Goal: Information Seeking & Learning: Check status

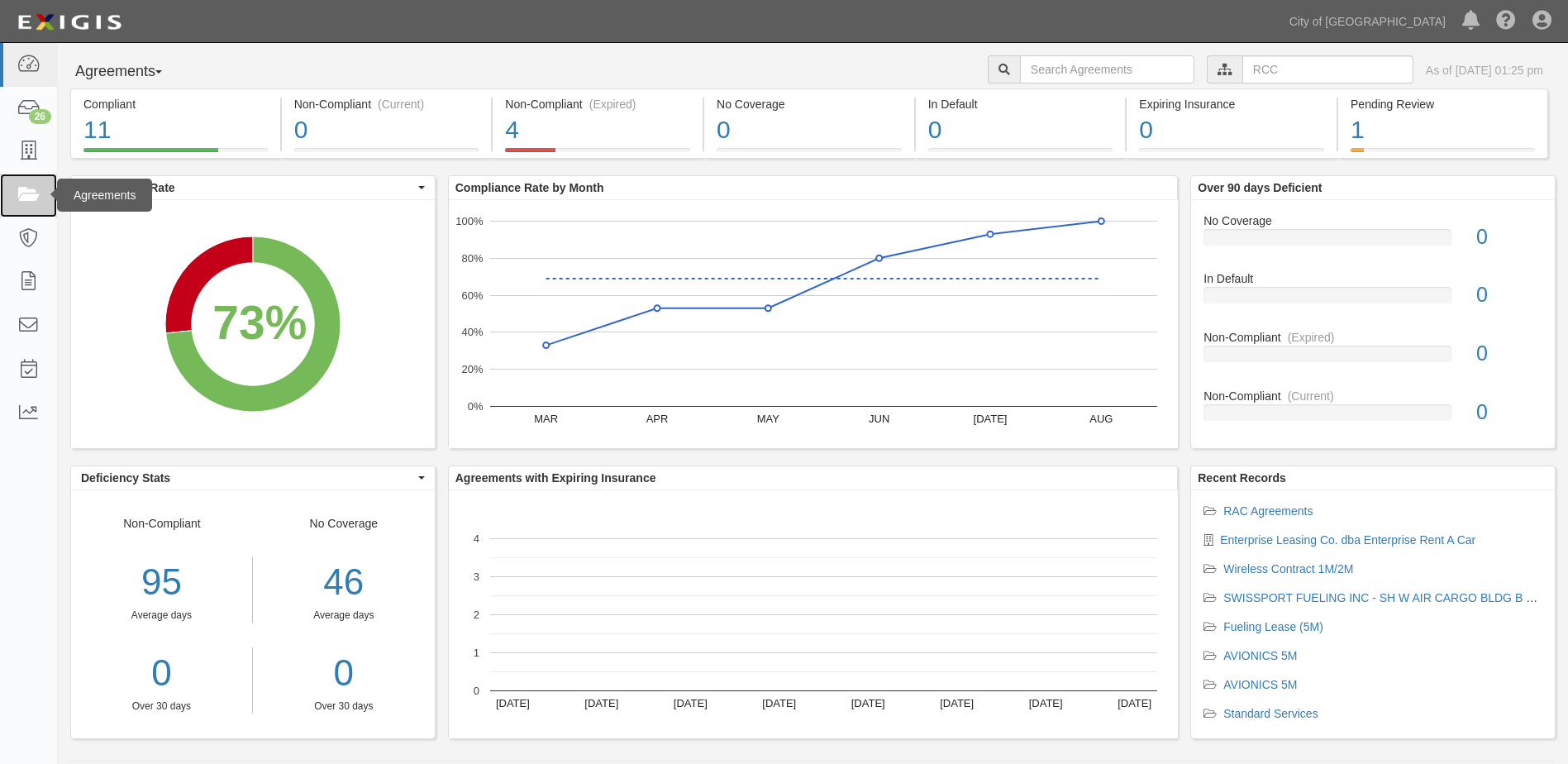
click at [34, 195] on icon at bounding box center [28, 195] width 23 height 19
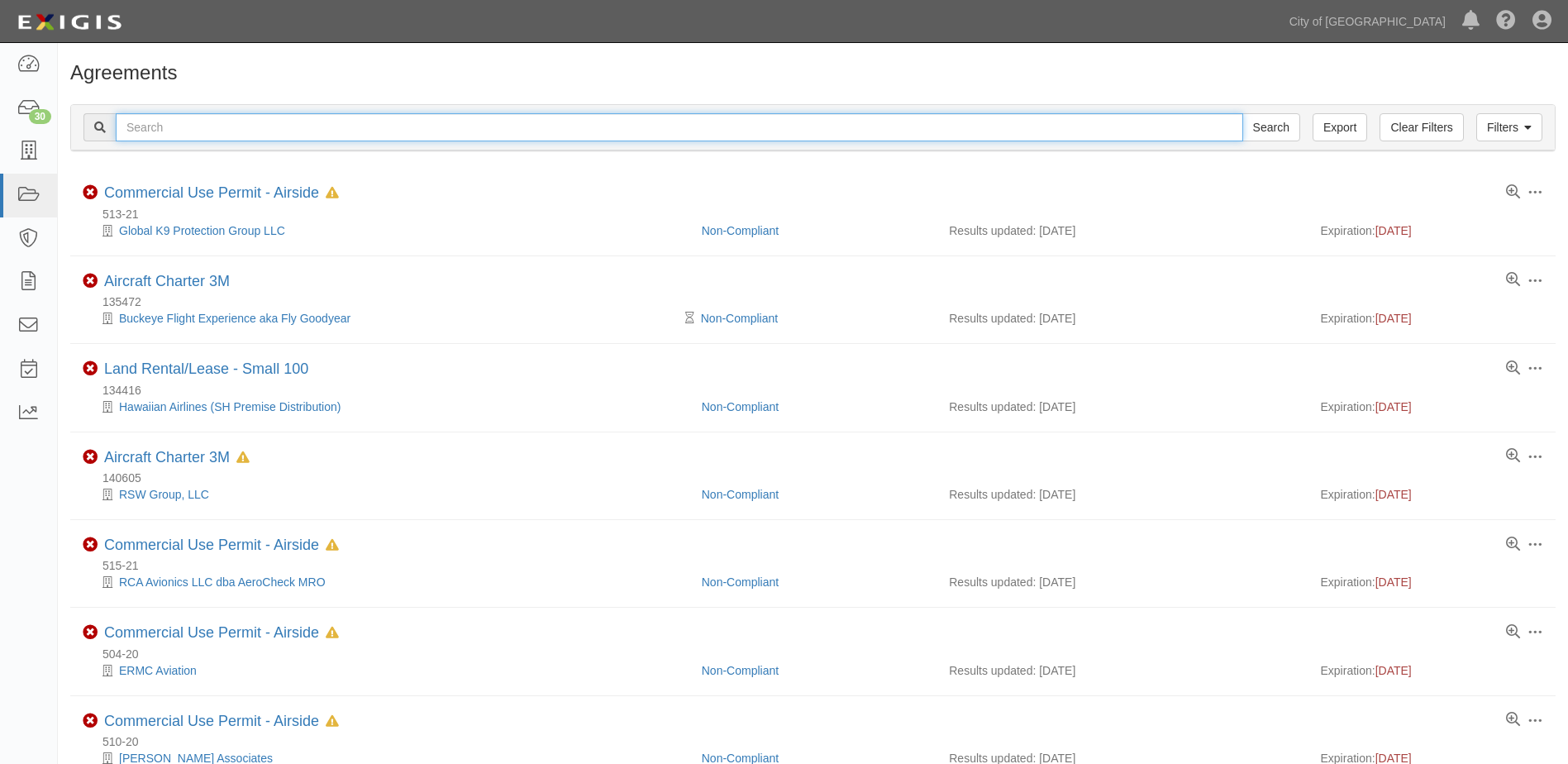
click at [491, 140] on input "text" at bounding box center [679, 127] width 1128 height 28
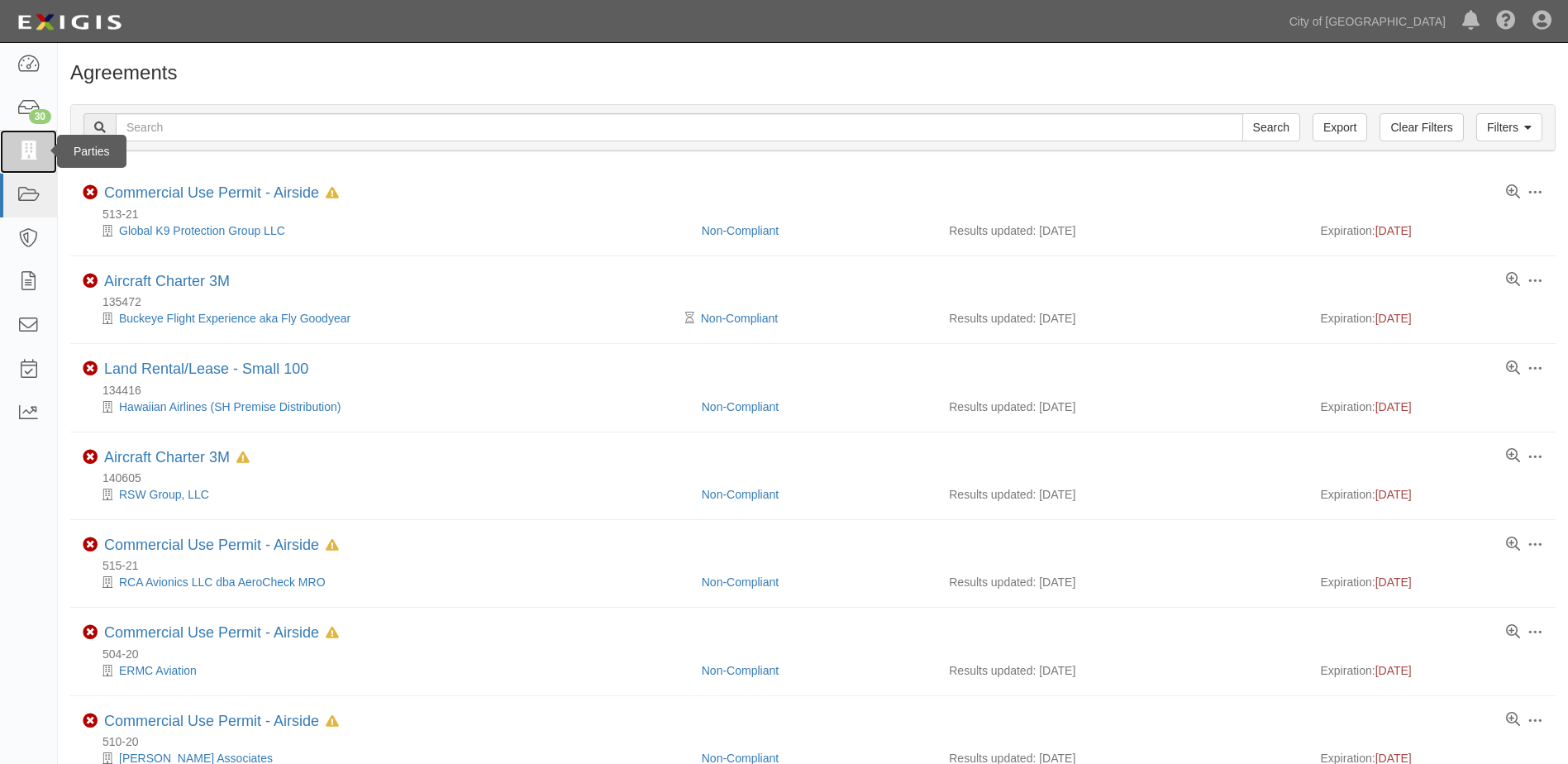
click at [42, 149] on link at bounding box center [28, 152] width 57 height 44
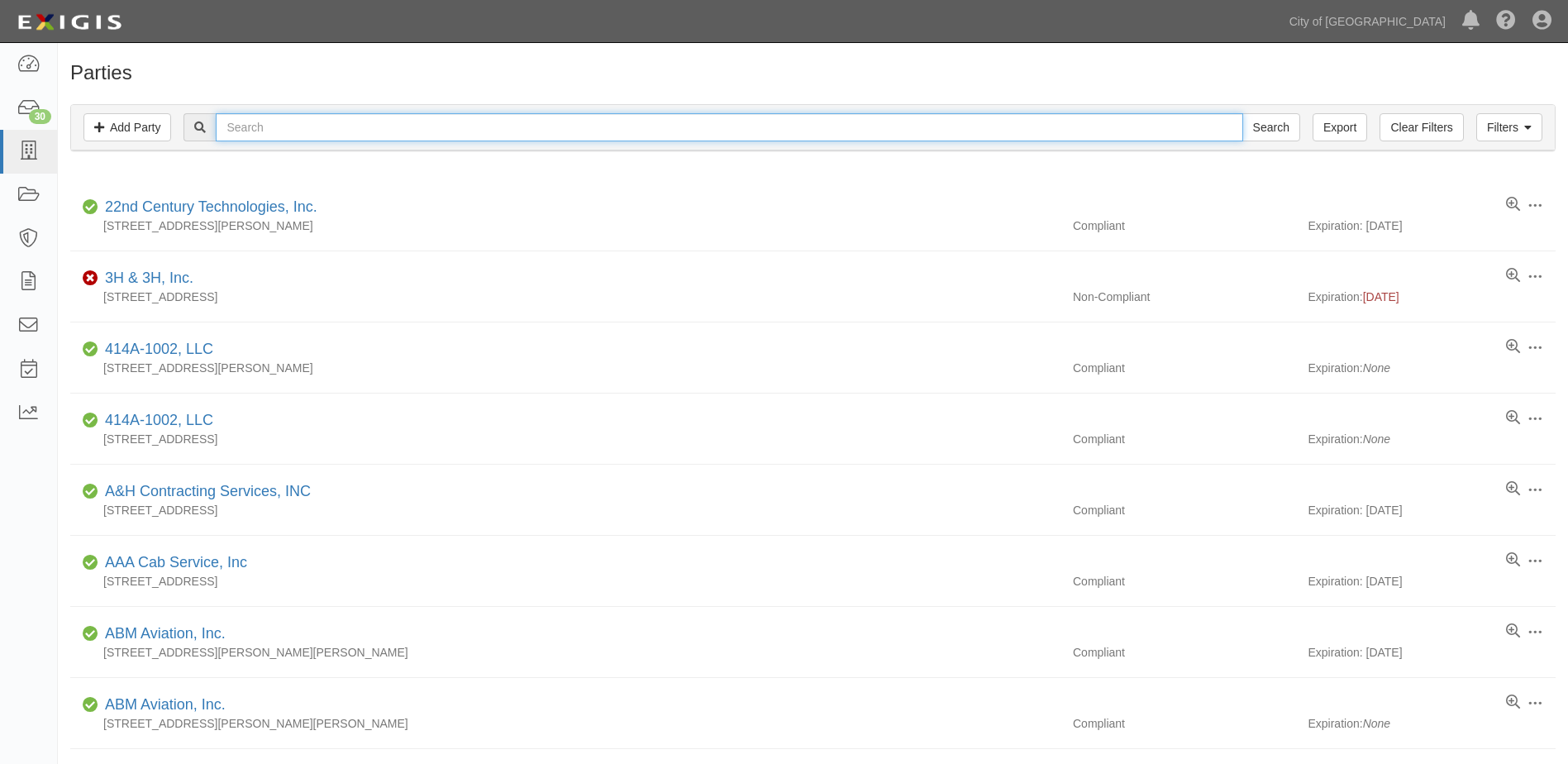
click at [245, 124] on input "text" at bounding box center [729, 127] width 1027 height 28
type input "Transport"
click at [1243, 113] on input "Search" at bounding box center [1271, 127] width 57 height 28
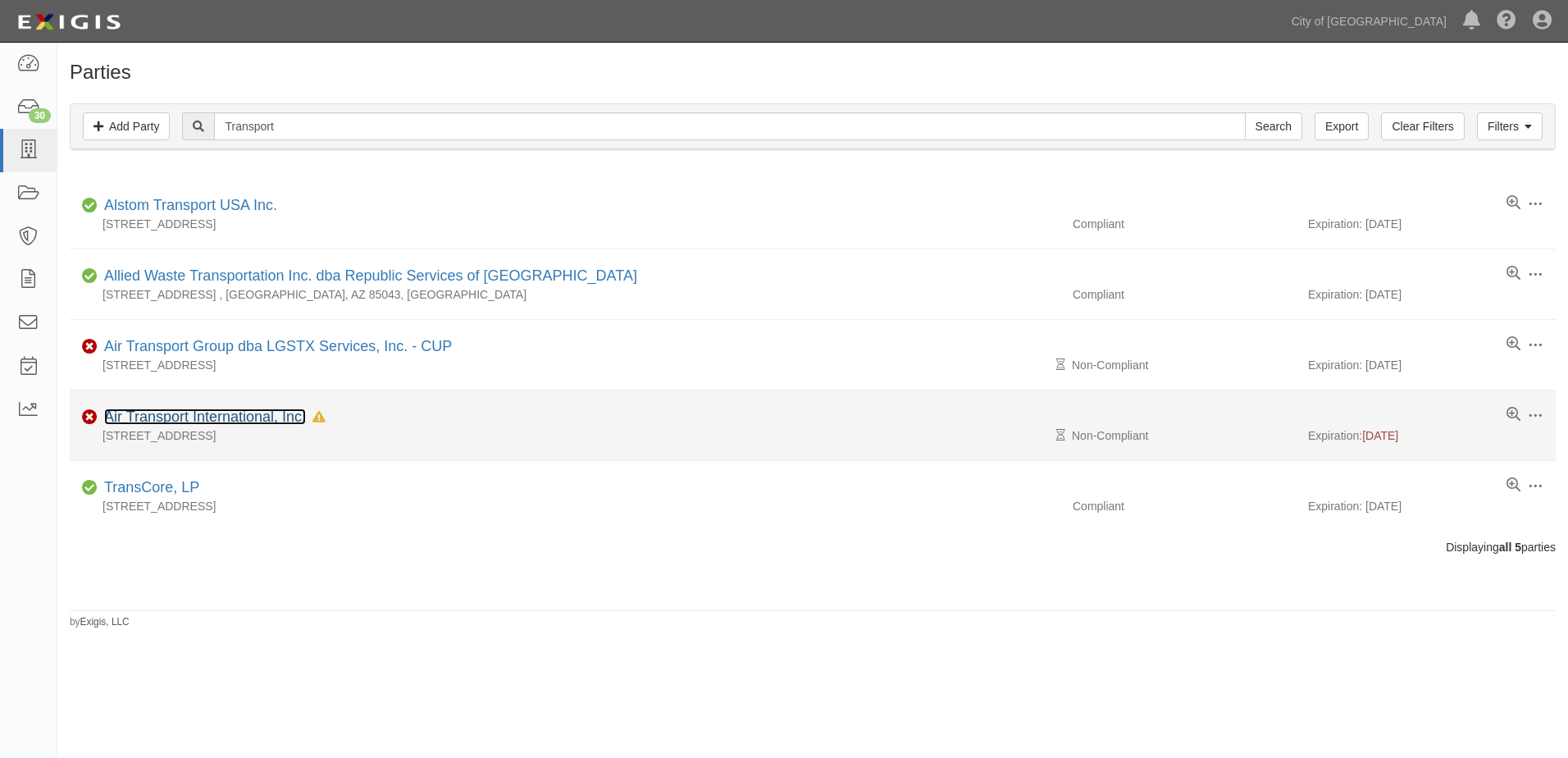
click at [233, 419] on link "Air Transport International, Inc." at bounding box center [205, 416] width 202 height 17
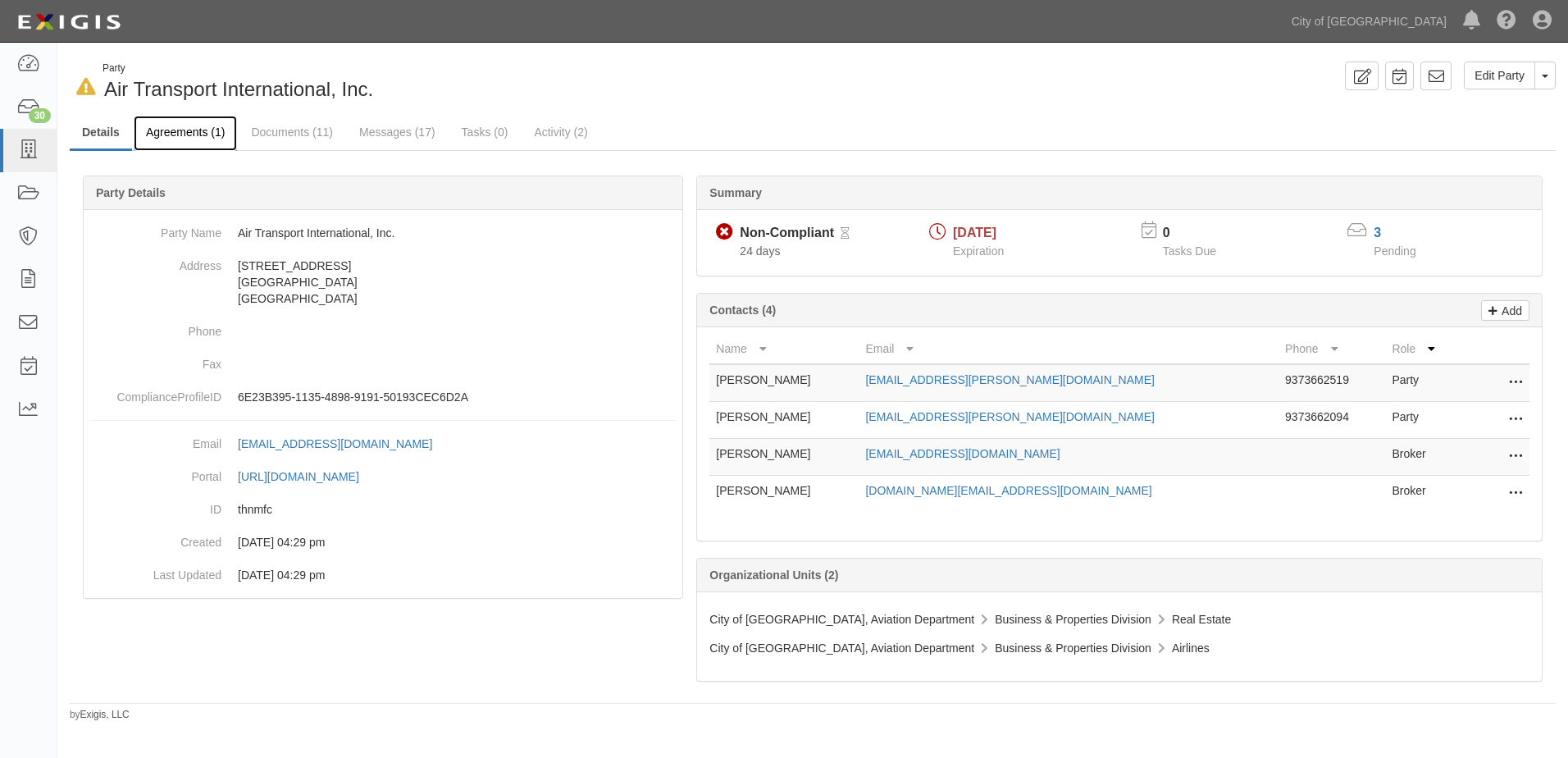
click at [201, 130] on link "Agreements (1)" at bounding box center [185, 133] width 104 height 35
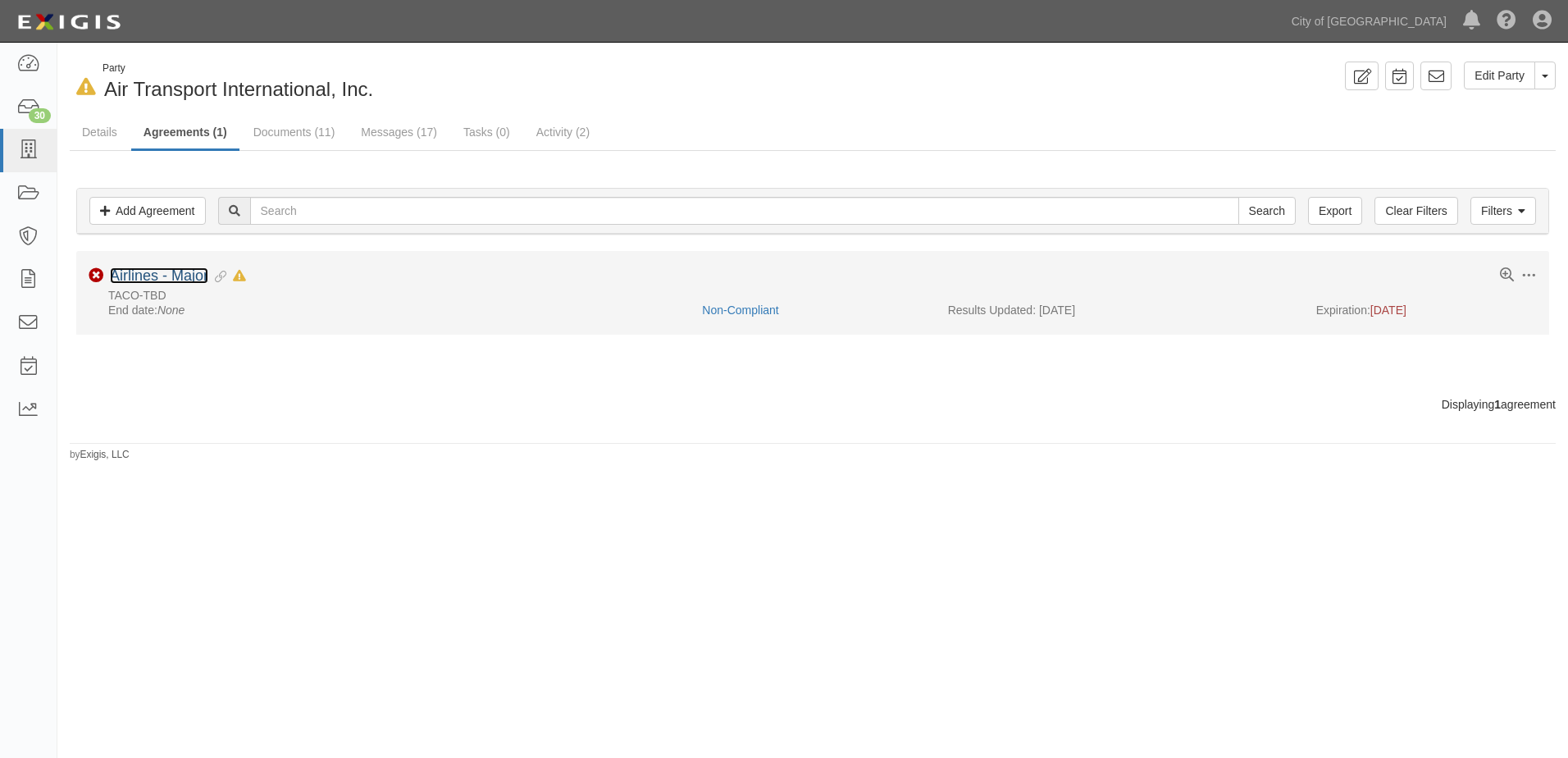
click at [161, 273] on link "Airlines - Major" at bounding box center [159, 275] width 98 height 17
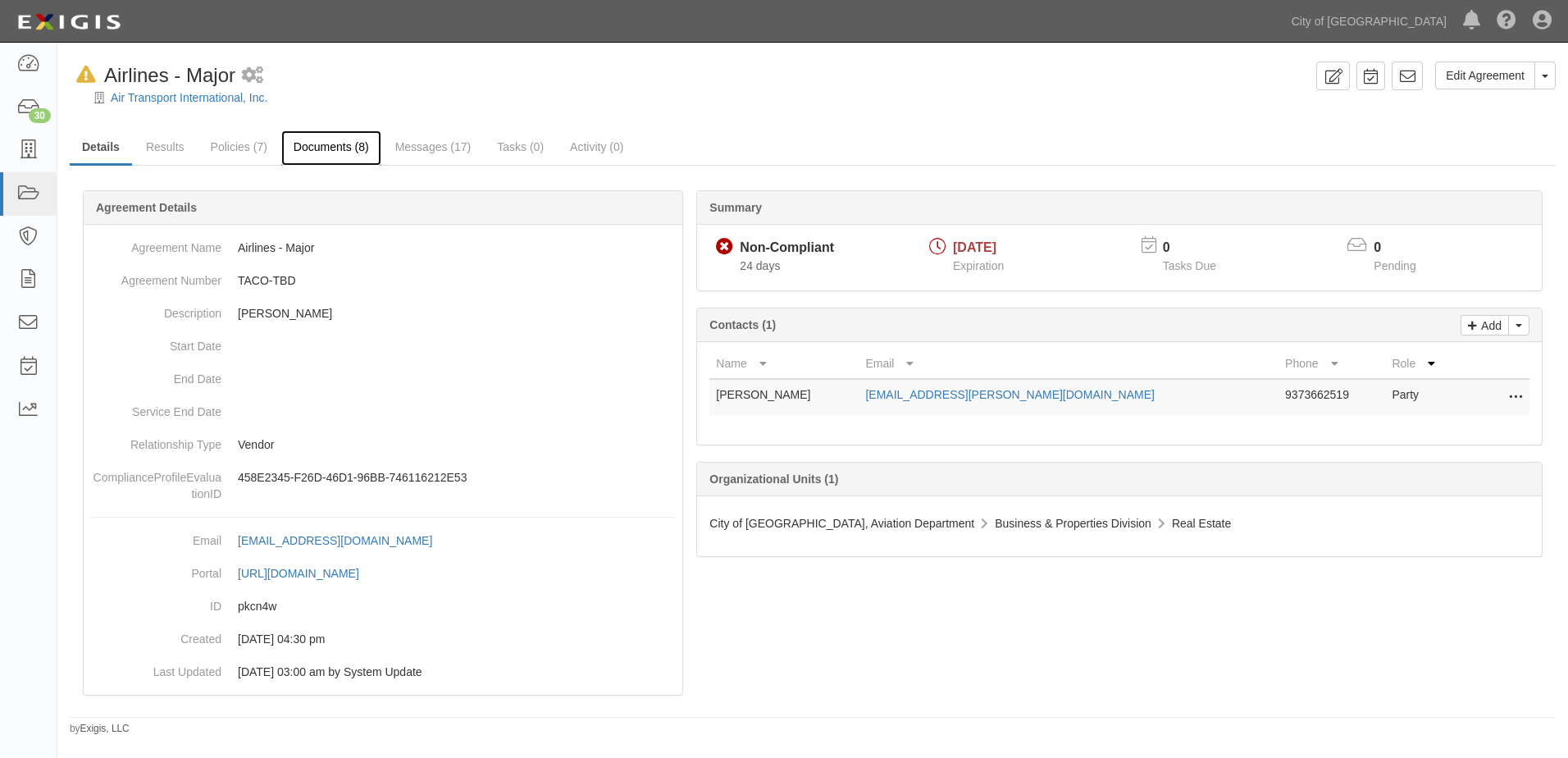
click at [310, 144] on link "Documents (8)" at bounding box center [332, 148] width 100 height 35
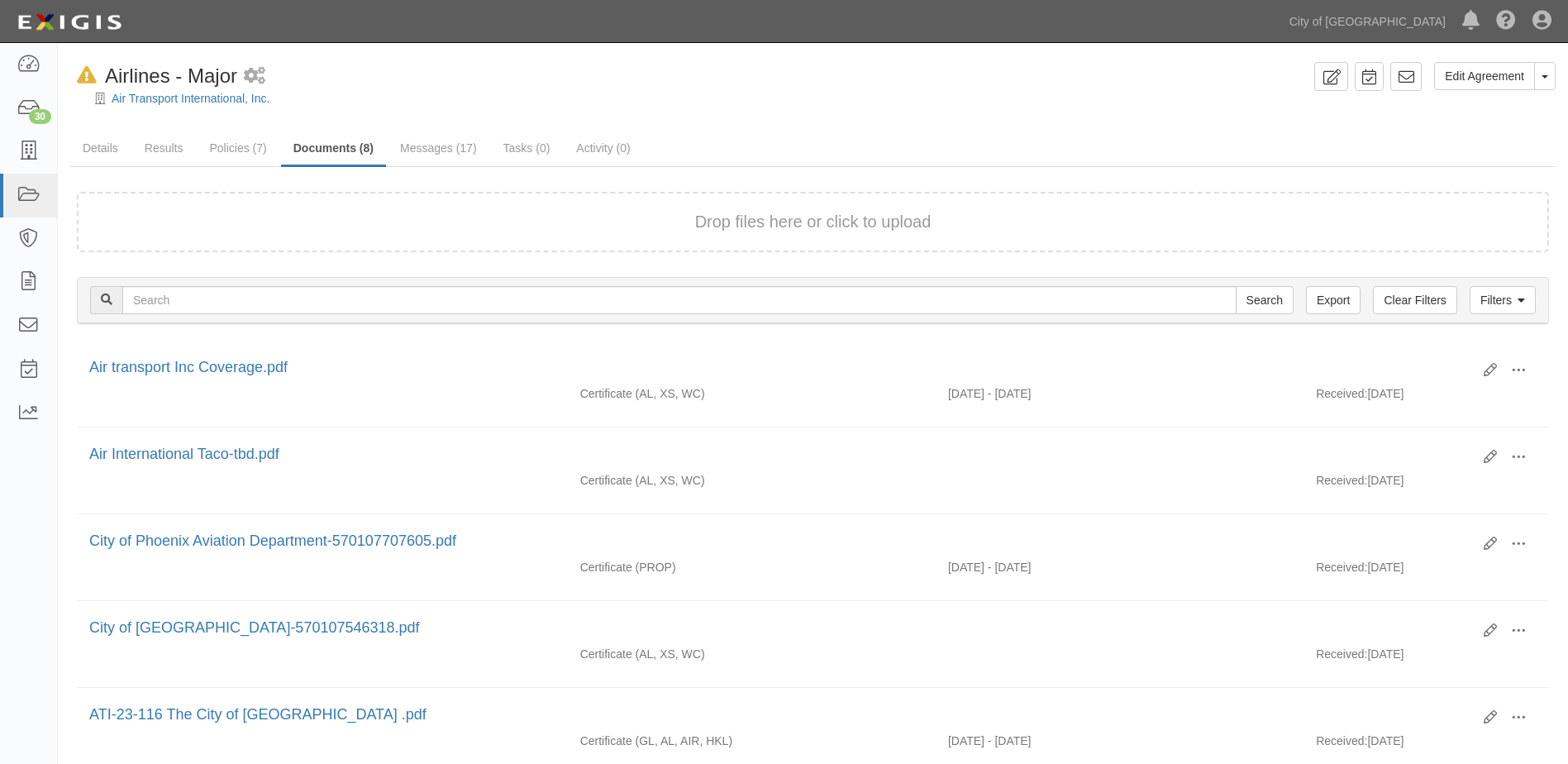
click at [644, 202] on form "Drop files here or click to upload" at bounding box center [813, 222] width 1472 height 60
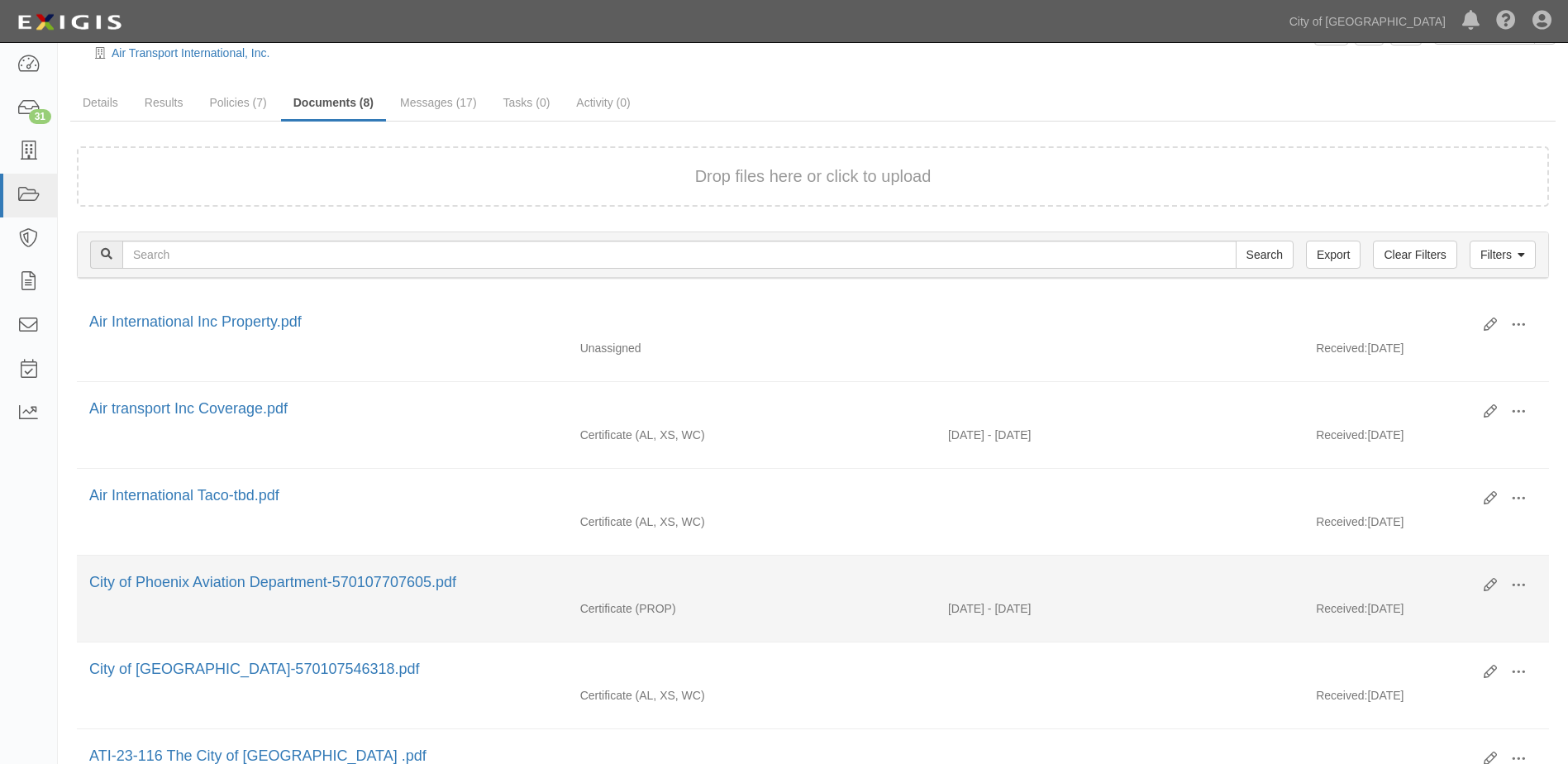
scroll to position [82, 0]
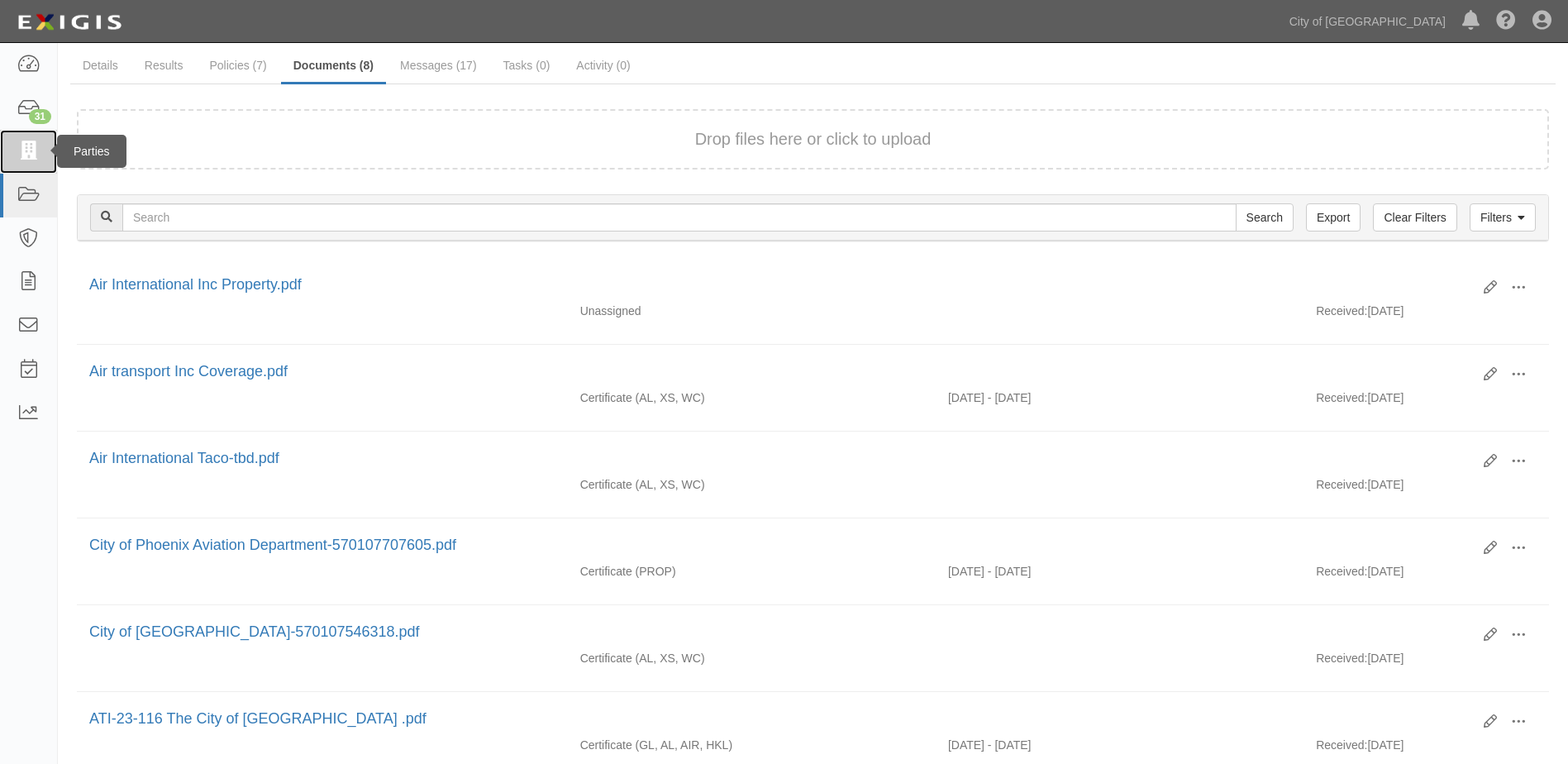
click at [27, 158] on icon at bounding box center [28, 151] width 23 height 19
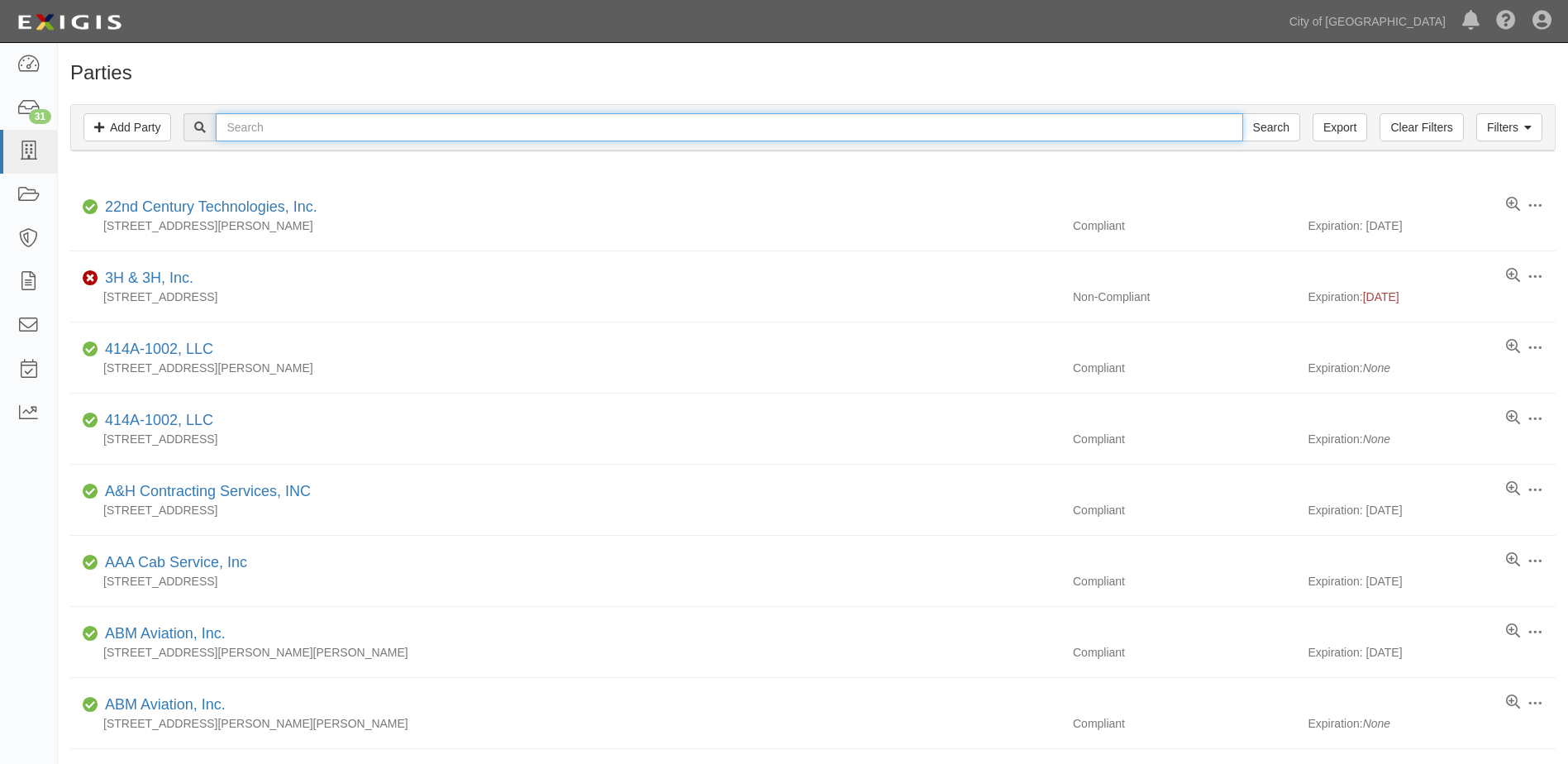
click at [357, 128] on input "text" at bounding box center [729, 127] width 1027 height 28
type input "world"
click at [1243, 113] on input "Search" at bounding box center [1271, 127] width 57 height 28
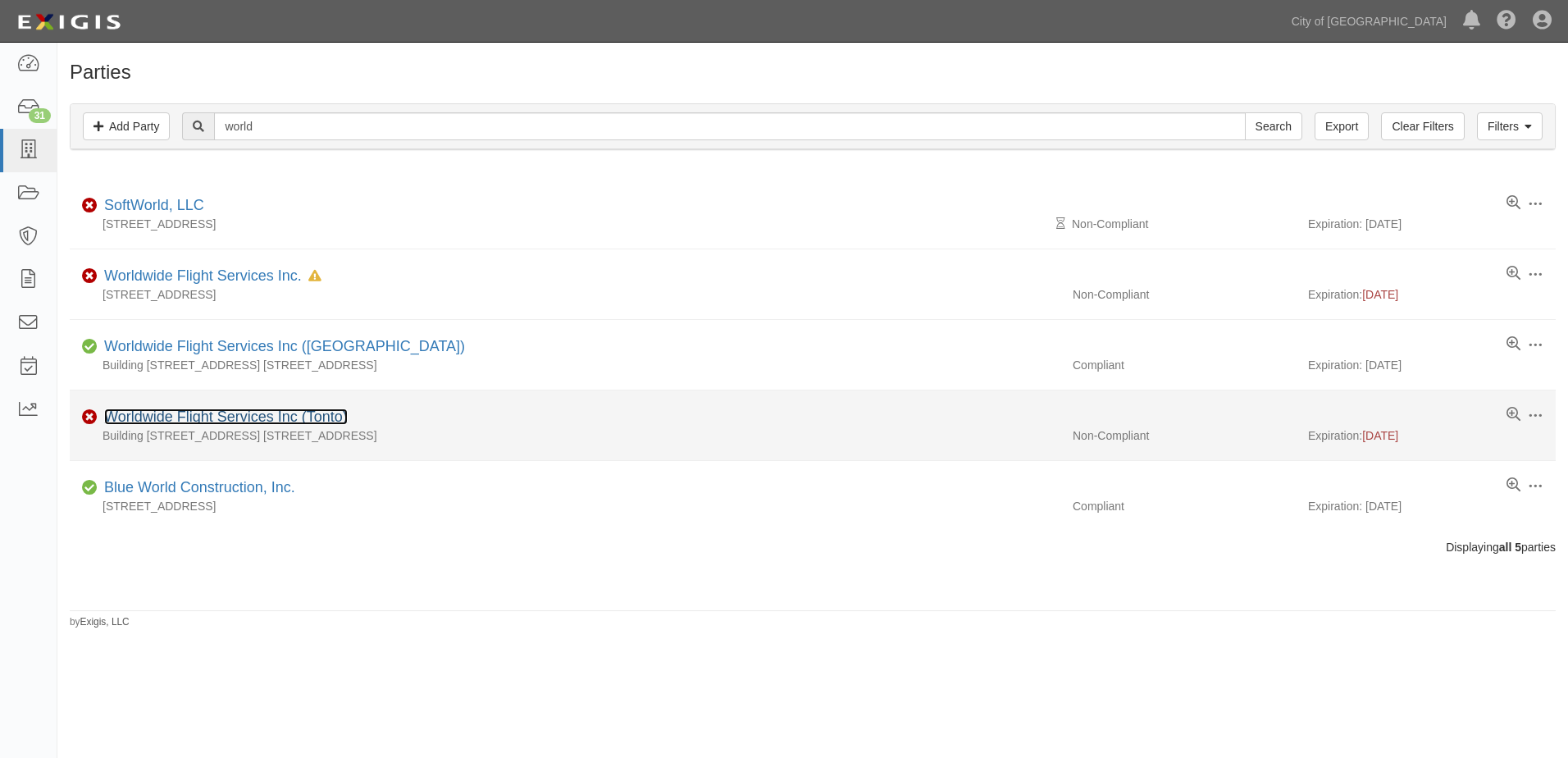
click at [211, 415] on link "Worldwide Flight Services Inc (Tonto)" at bounding box center [226, 416] width 244 height 17
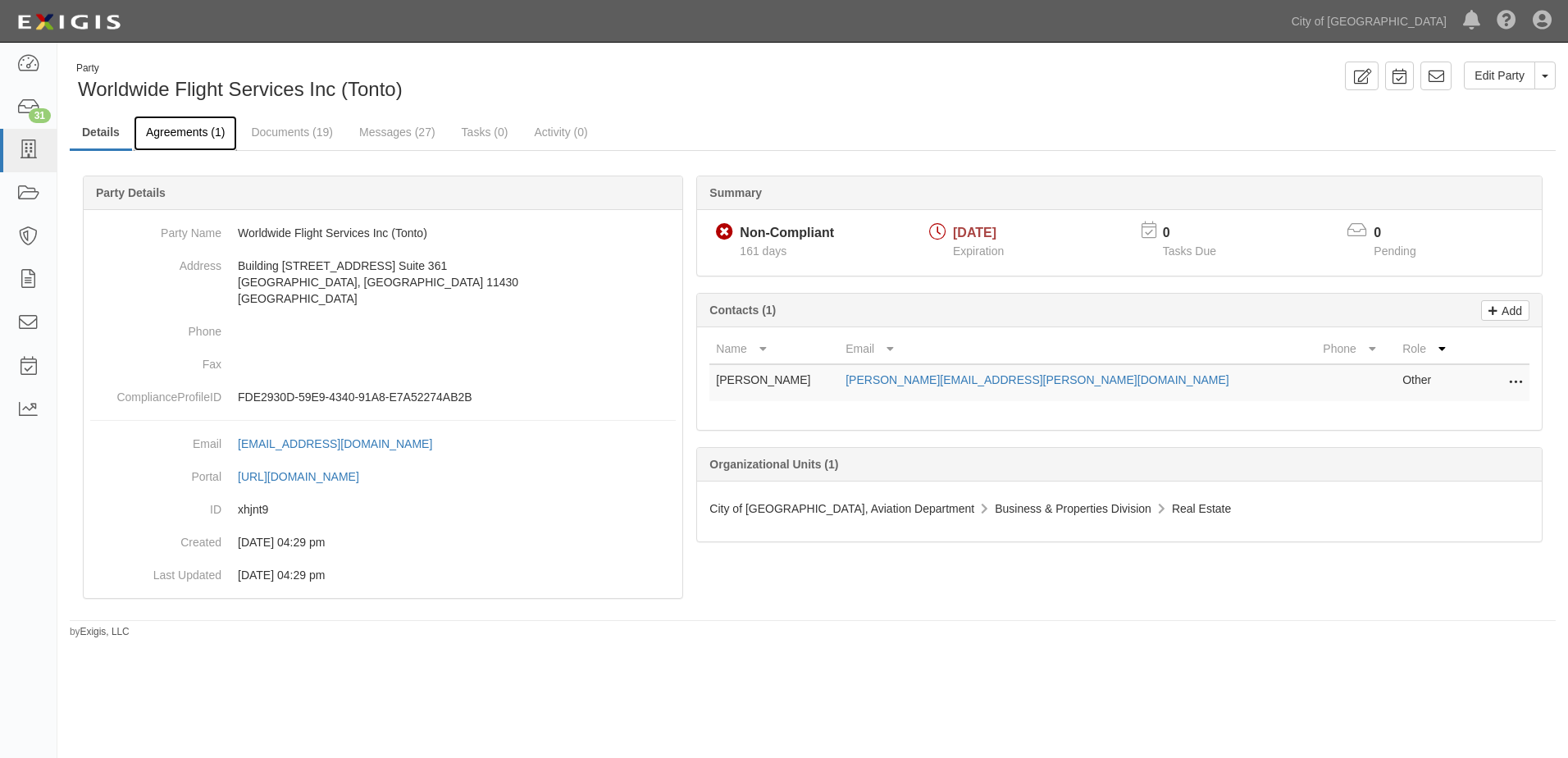
click at [173, 128] on link "Agreements (1)" at bounding box center [185, 133] width 104 height 35
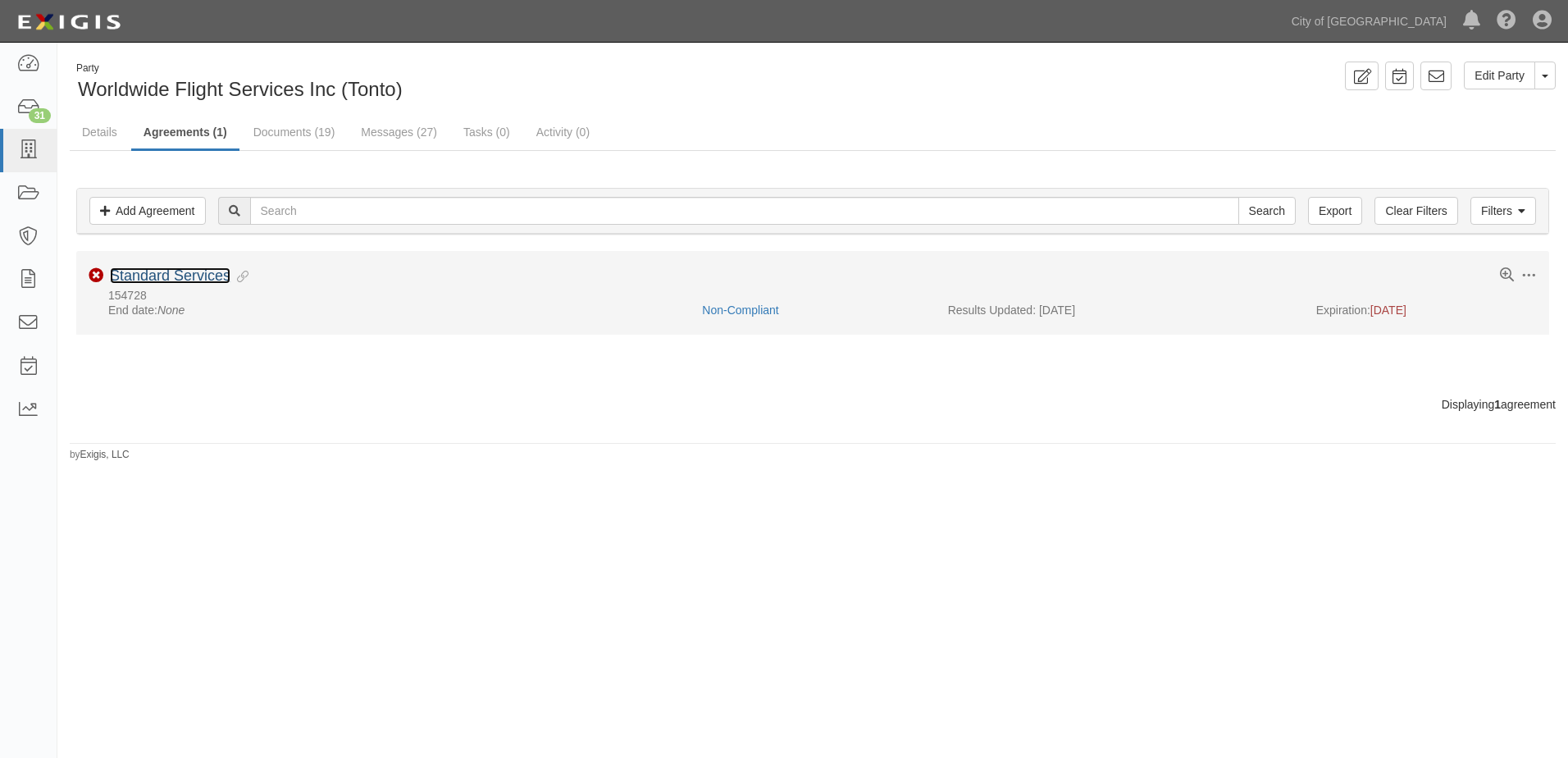
click at [183, 275] on link "Standard Services" at bounding box center [169, 275] width 120 height 17
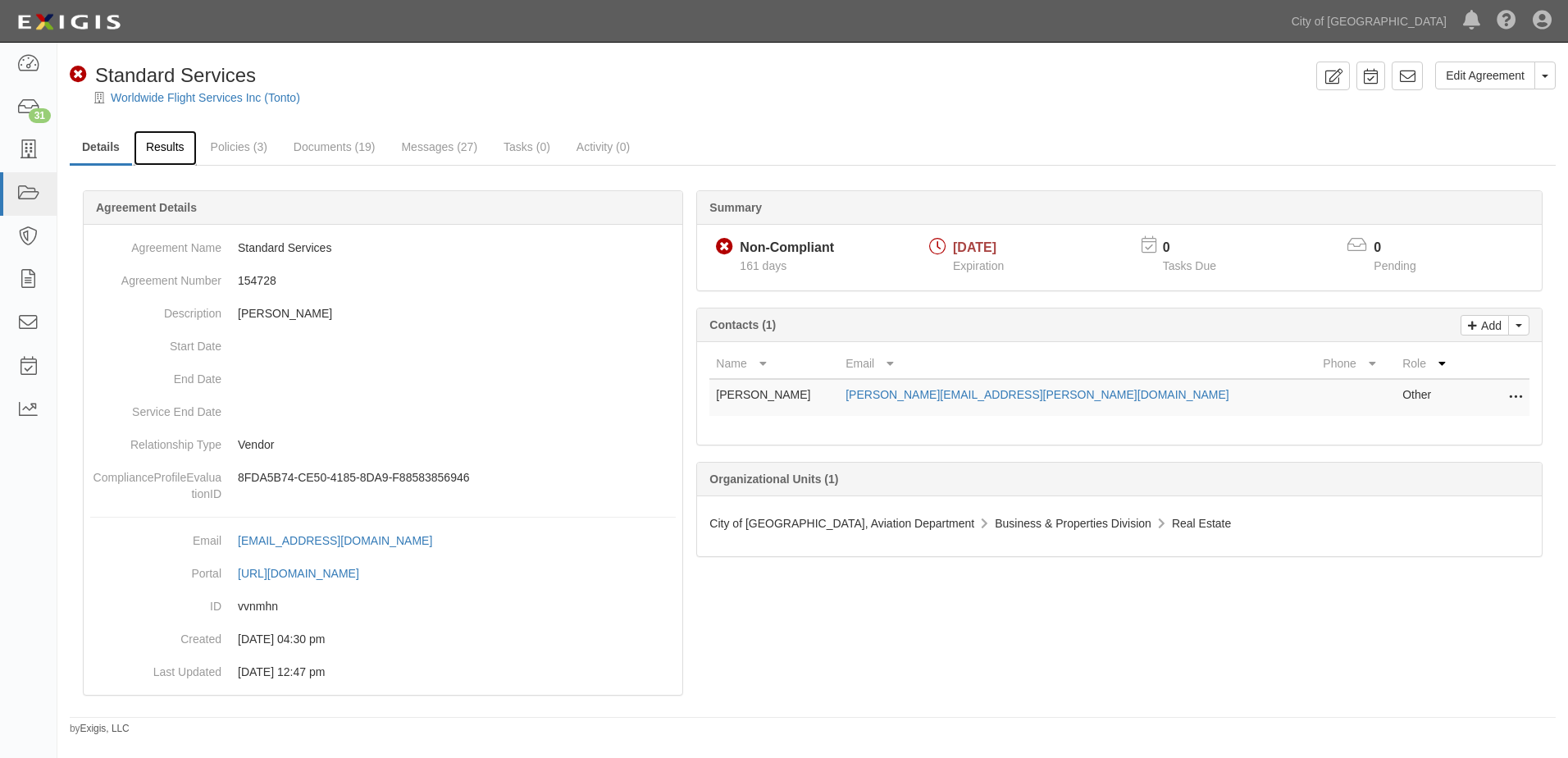
click at [184, 157] on link "Results" at bounding box center [165, 148] width 63 height 35
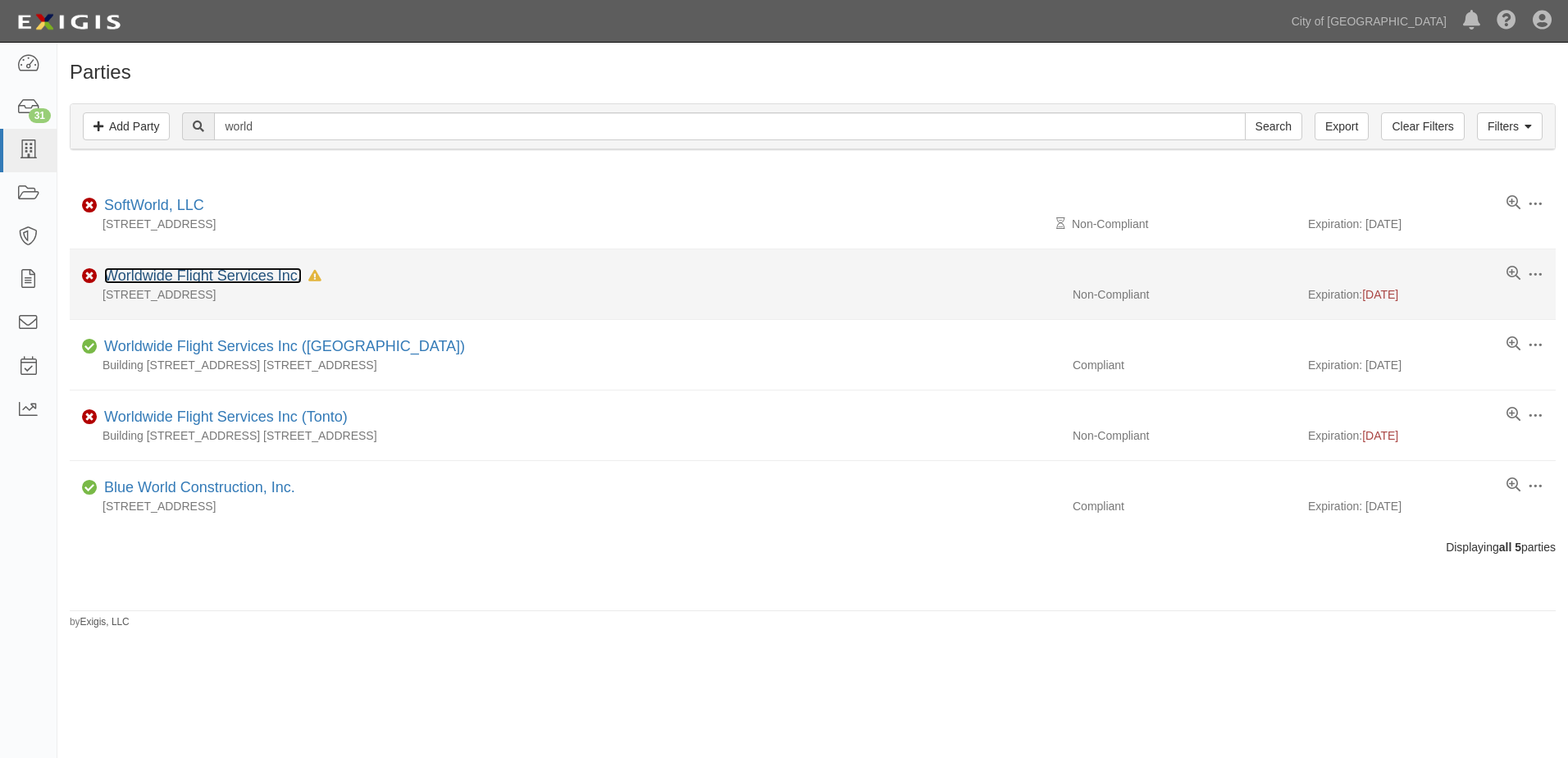
click at [230, 274] on link "Worldwide Flight Services Inc." at bounding box center [203, 275] width 197 height 17
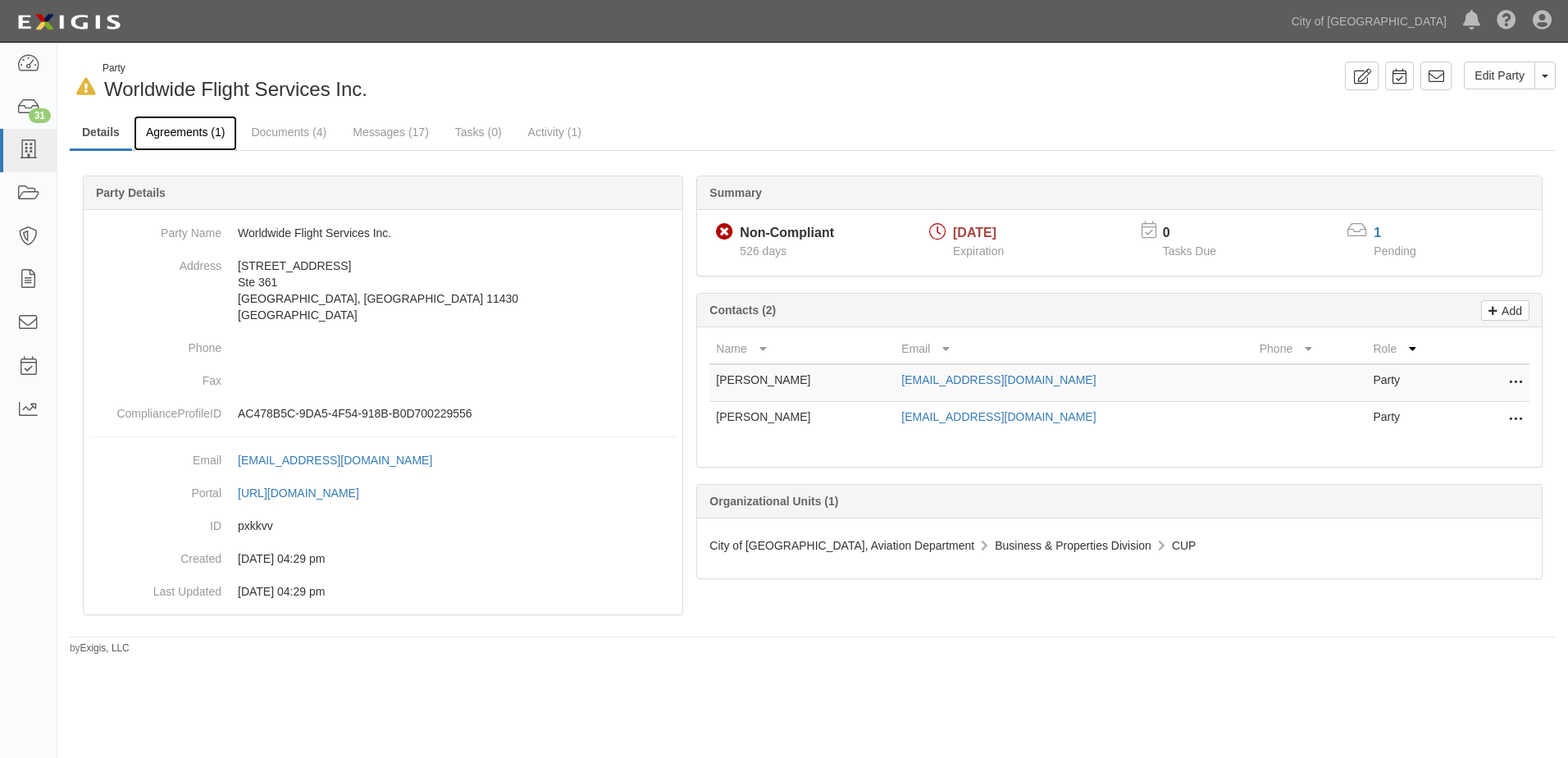
click at [220, 138] on link "Agreements (1)" at bounding box center [185, 133] width 104 height 35
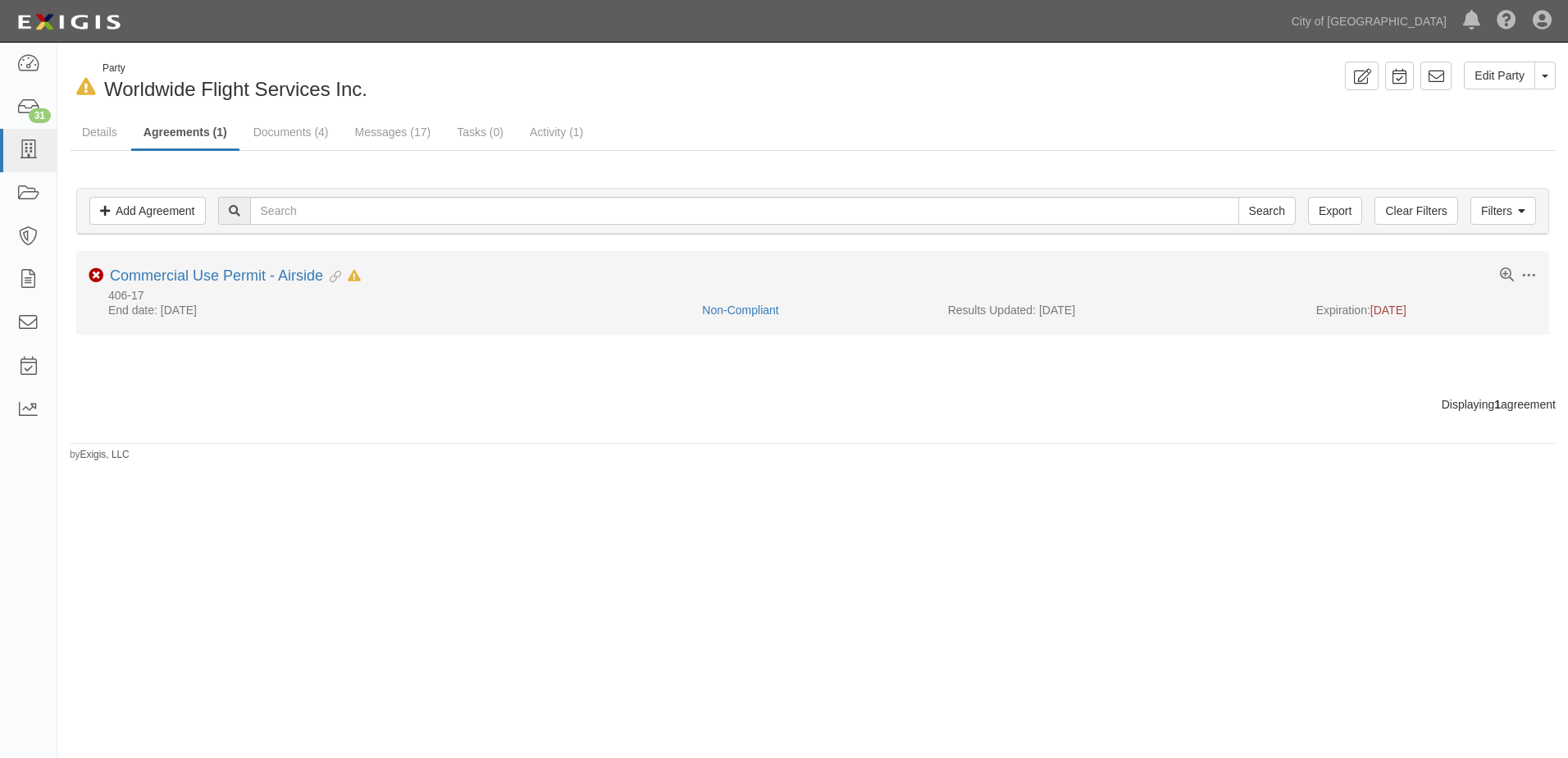
click at [202, 261] on li "Toggle Agreement Dropdown Edit Log activity Add task Send message Archive Non-C…" at bounding box center [813, 292] width 1473 height 83
click at [200, 272] on link "Commercial Use Permit - Airside" at bounding box center [216, 275] width 213 height 17
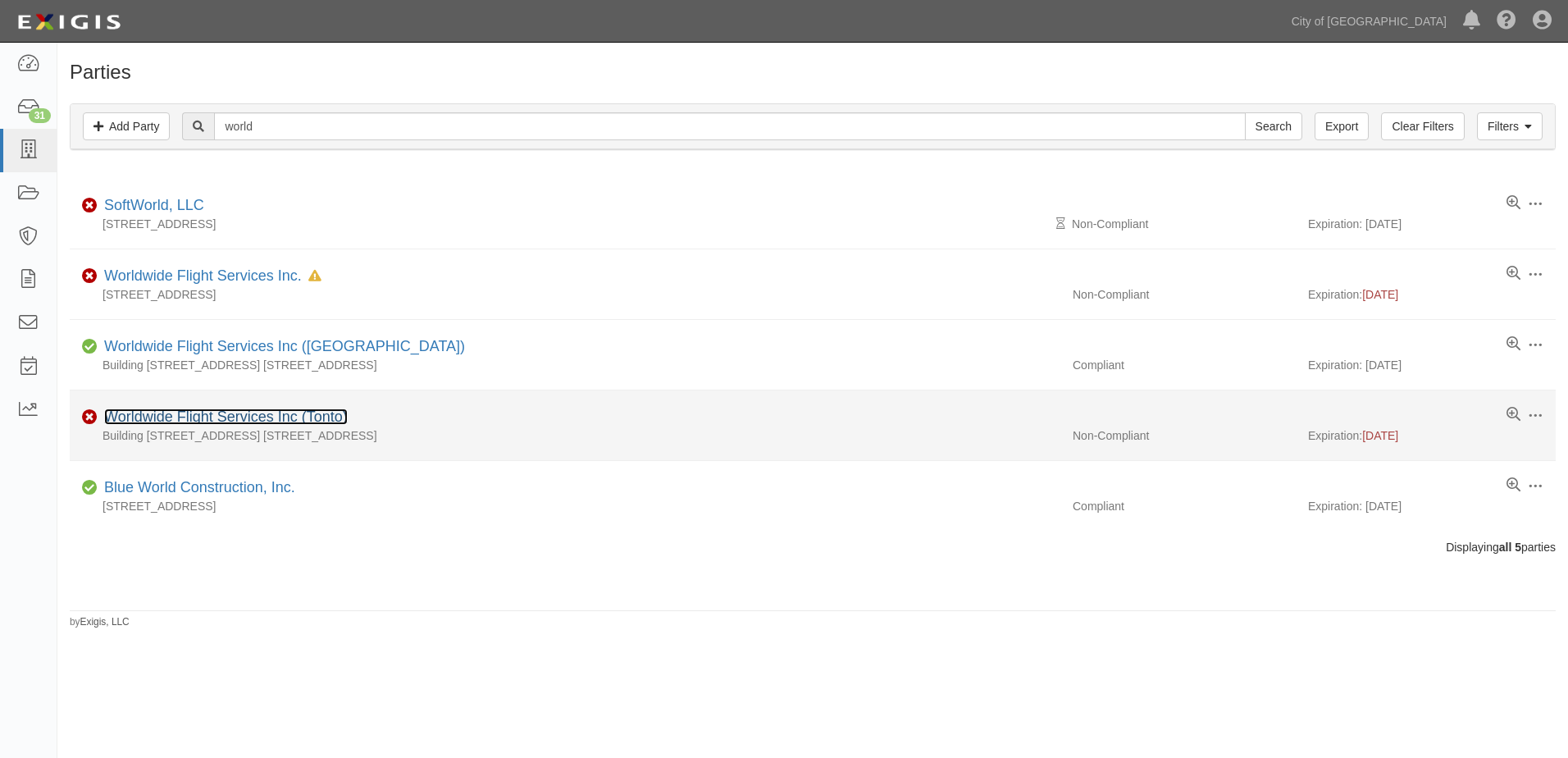
click at [218, 409] on link "Worldwide Flight Services Inc (Tonto)" at bounding box center [226, 416] width 244 height 17
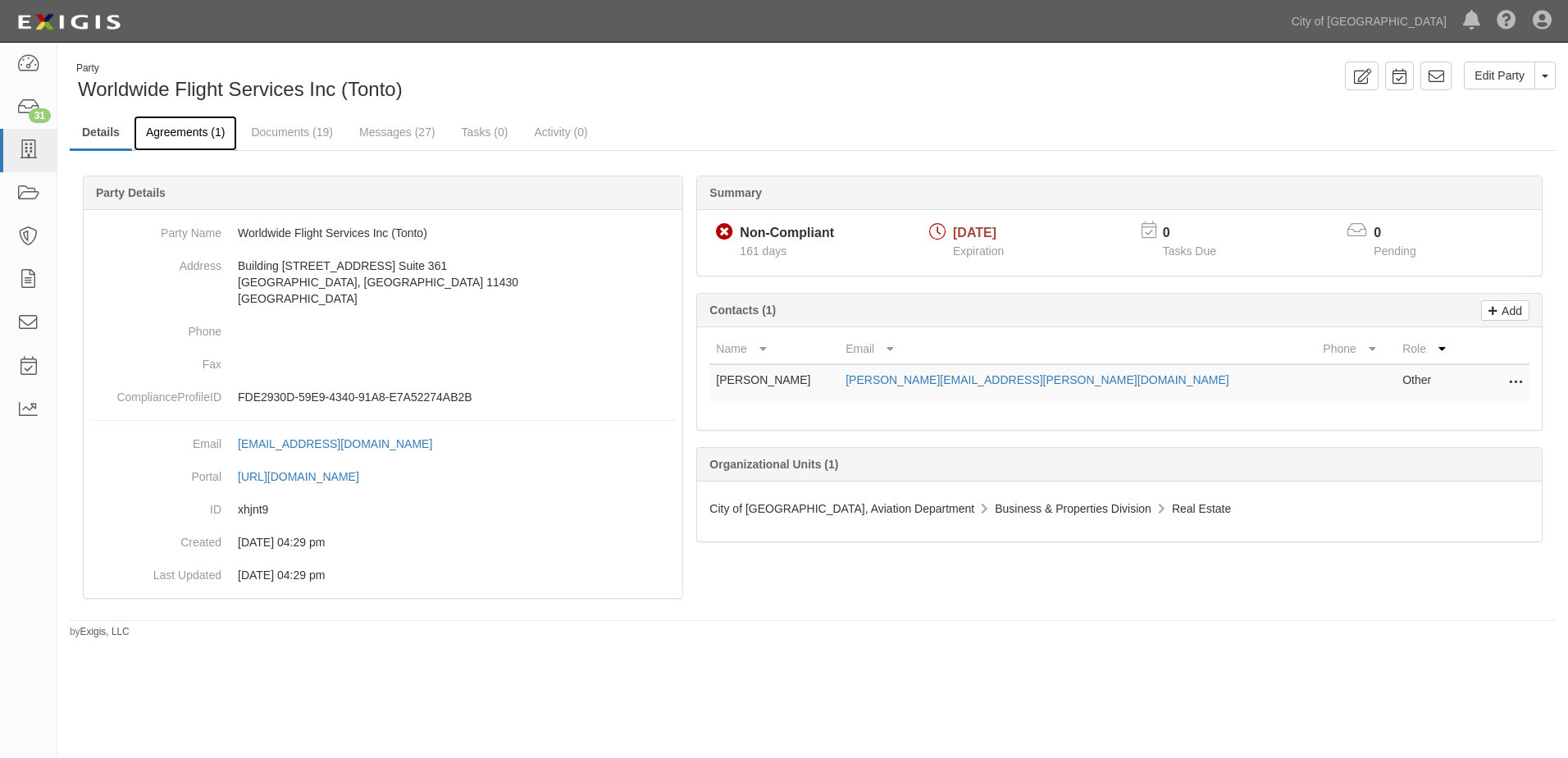
click at [160, 128] on link "Agreements (1)" at bounding box center [185, 133] width 104 height 35
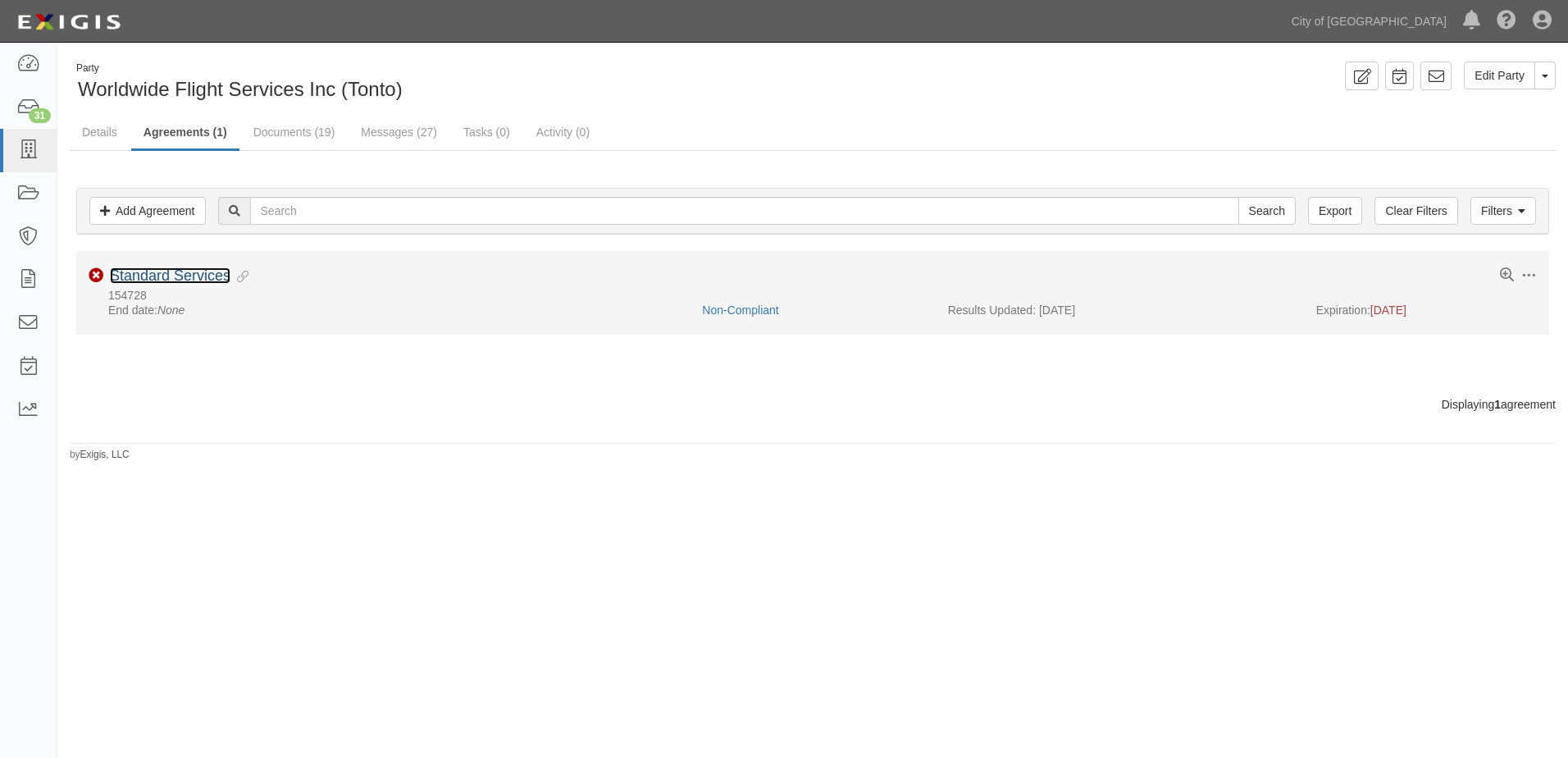
click at [165, 276] on link "Standard Services" at bounding box center [169, 275] width 120 height 17
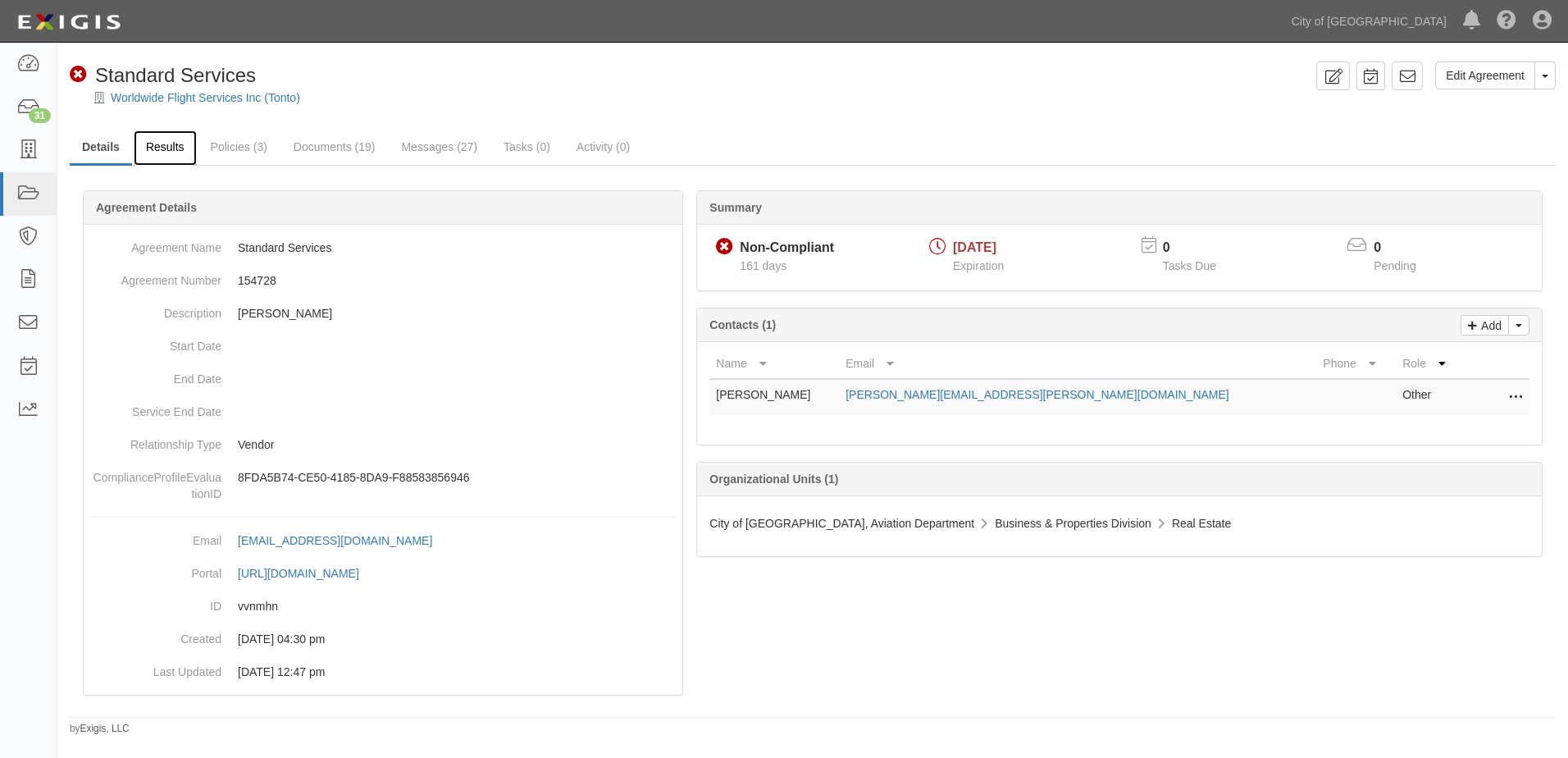
click at [180, 149] on link "Results" at bounding box center [165, 148] width 63 height 35
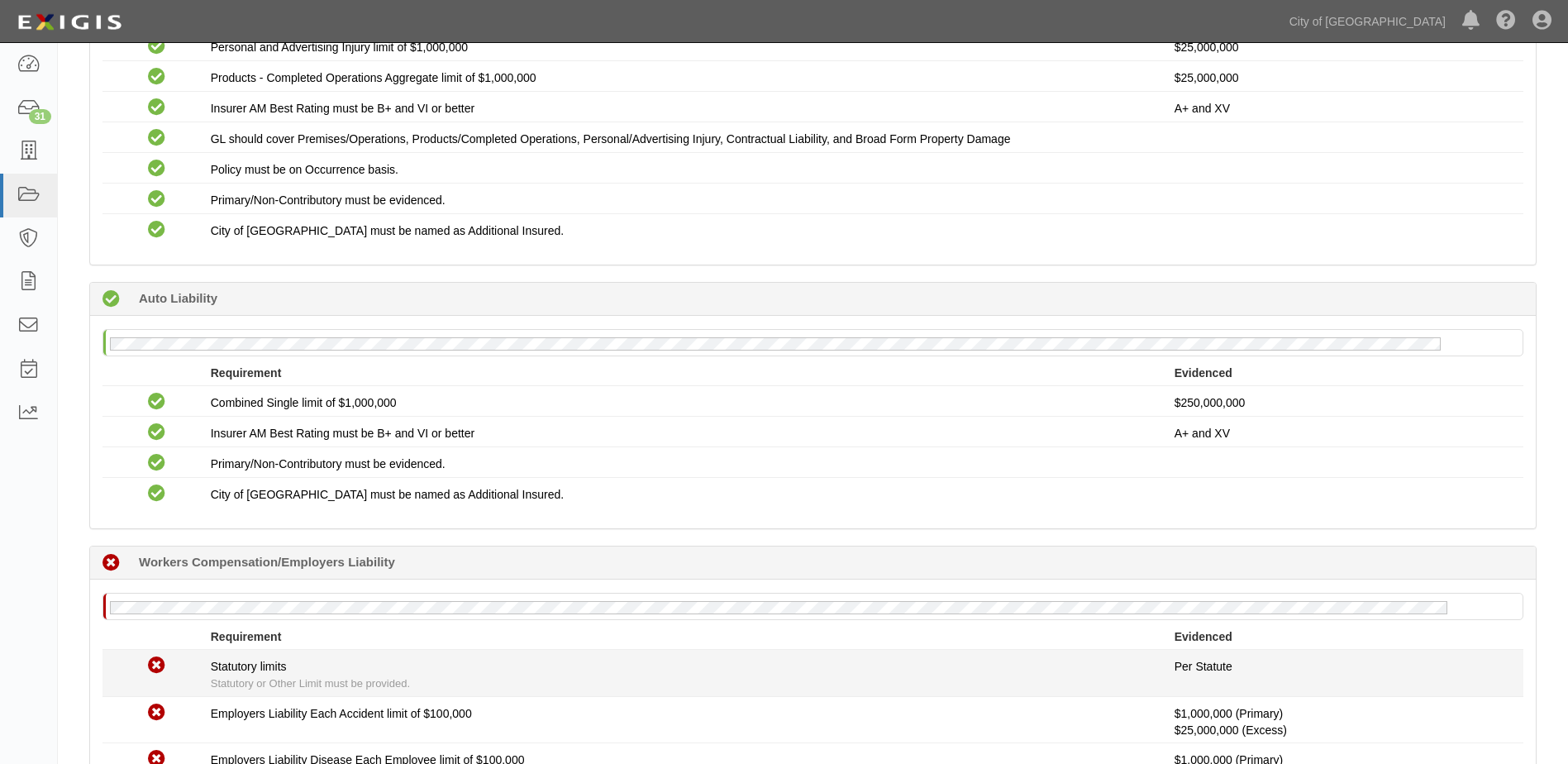
scroll to position [468, 0]
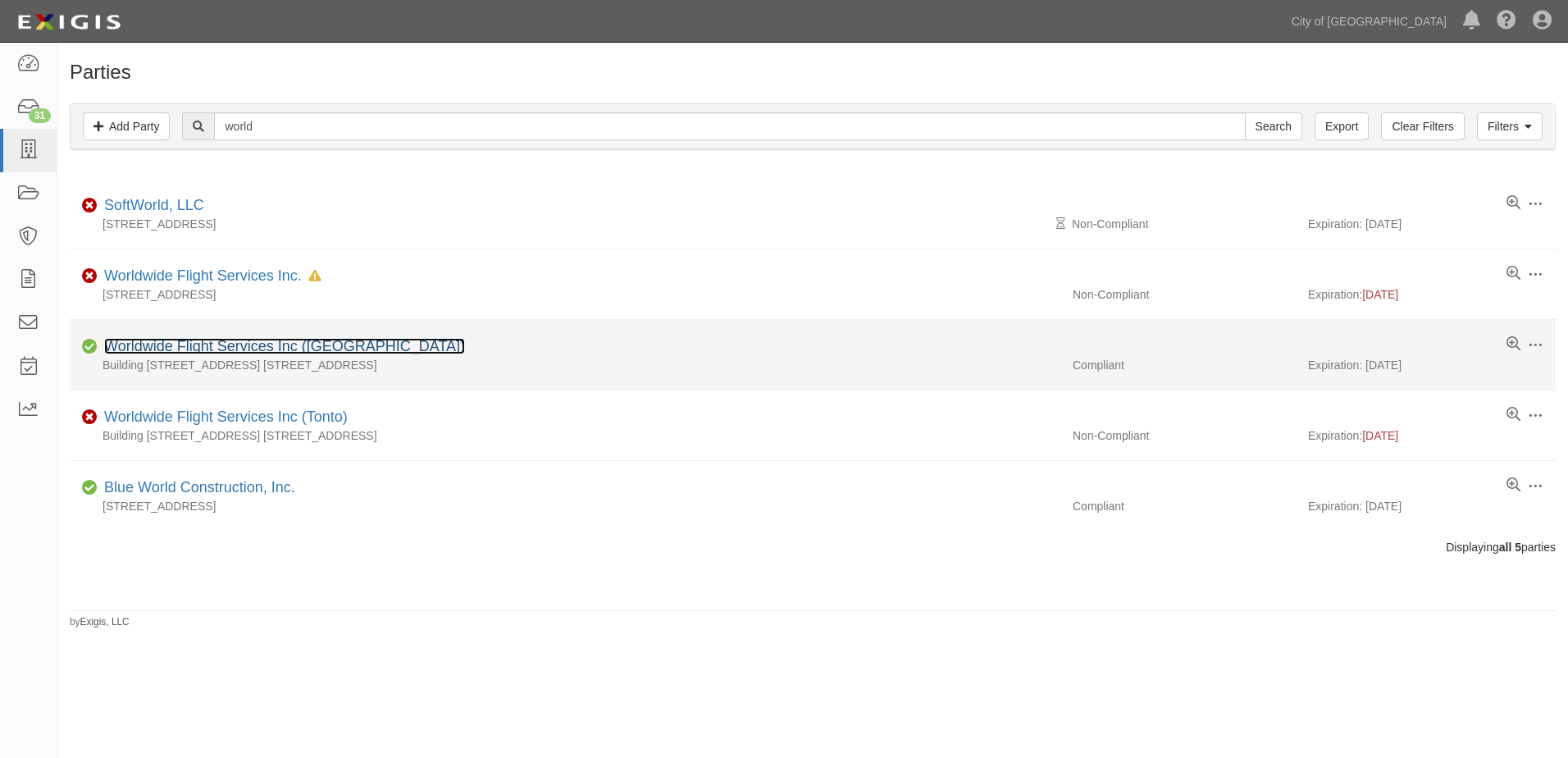
click at [214, 353] on link "Worldwide Flight Services Inc (WAC)" at bounding box center [284, 346] width 361 height 17
click at [219, 340] on link "Worldwide Flight Services Inc ([GEOGRAPHIC_DATA])" at bounding box center [284, 346] width 361 height 17
click at [285, 345] on link "Worldwide Flight Services Inc ([GEOGRAPHIC_DATA])" at bounding box center [284, 346] width 361 height 17
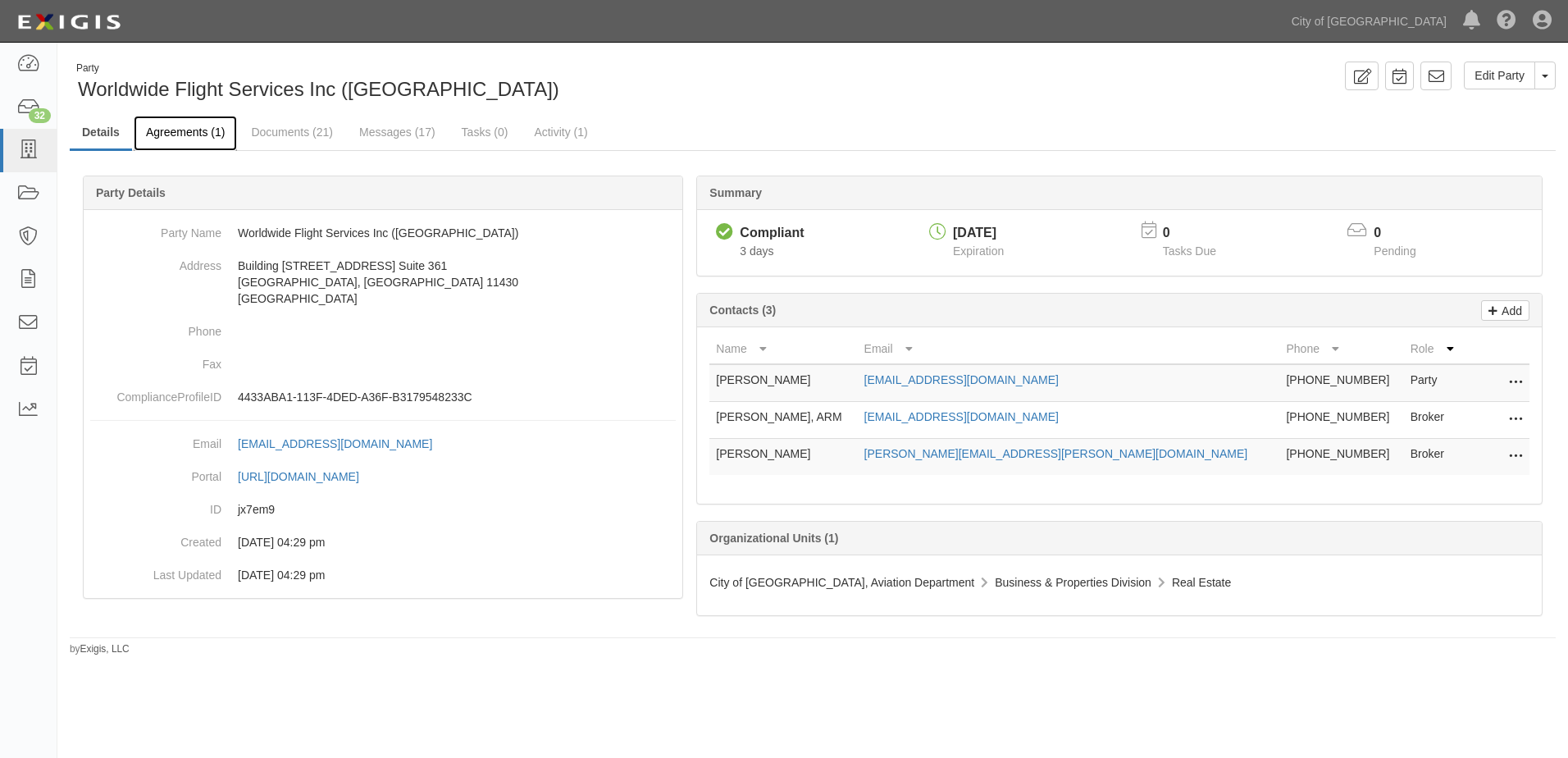
click at [185, 132] on link "Agreements (1)" at bounding box center [185, 133] width 104 height 35
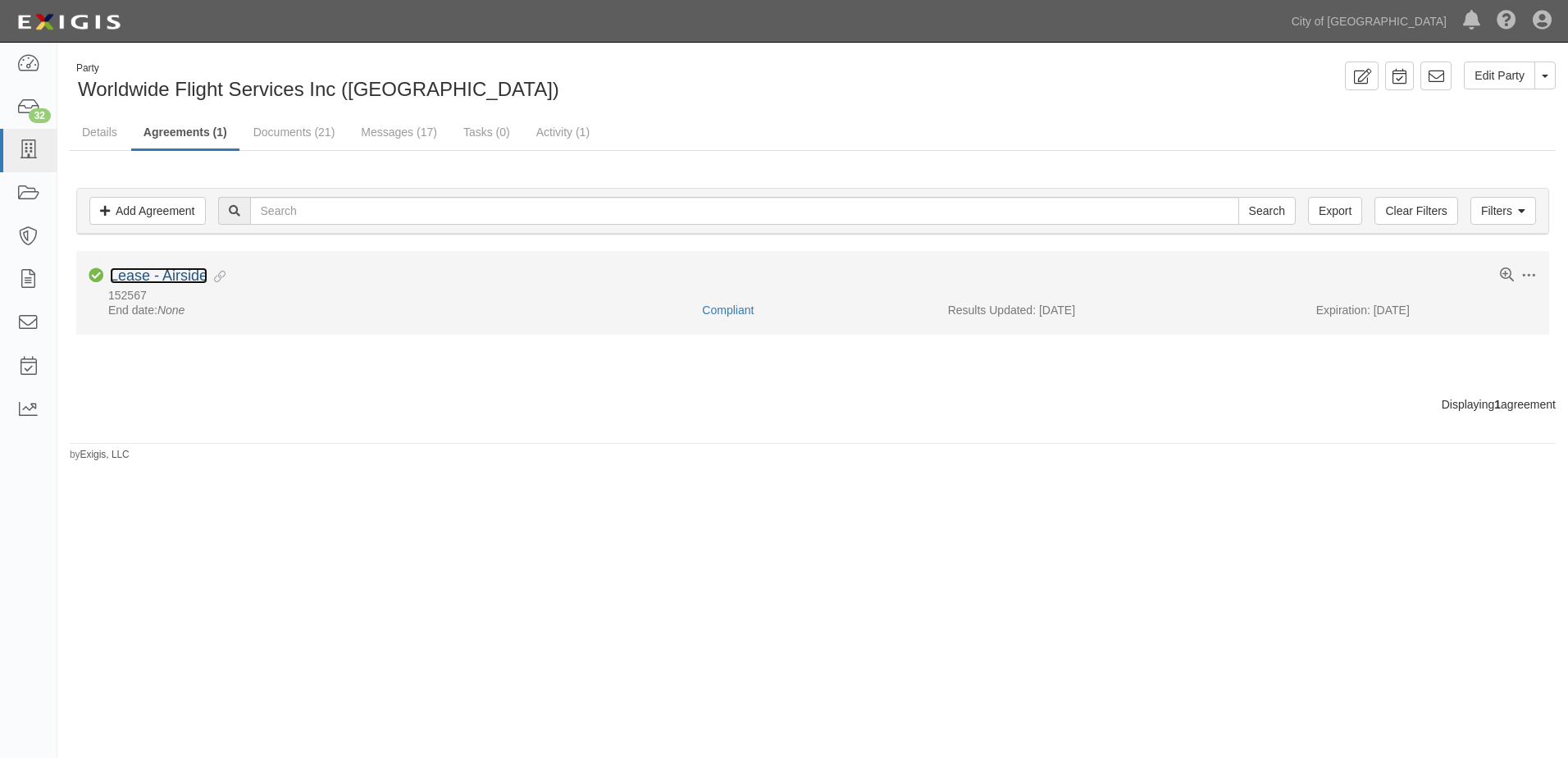
click at [182, 273] on link "Lease - Airside" at bounding box center [158, 275] width 97 height 17
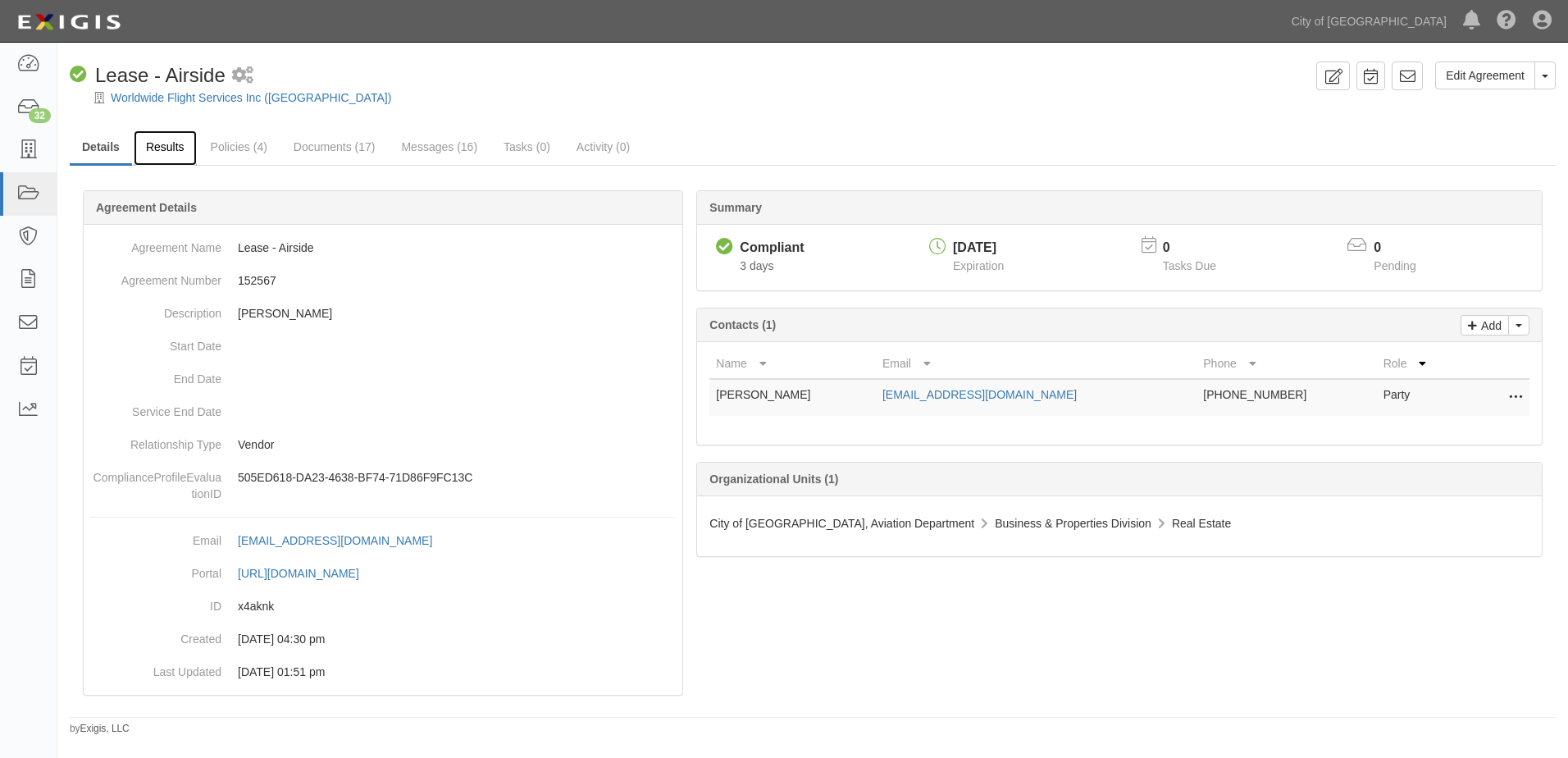
click at [172, 150] on link "Results" at bounding box center [165, 148] width 63 height 35
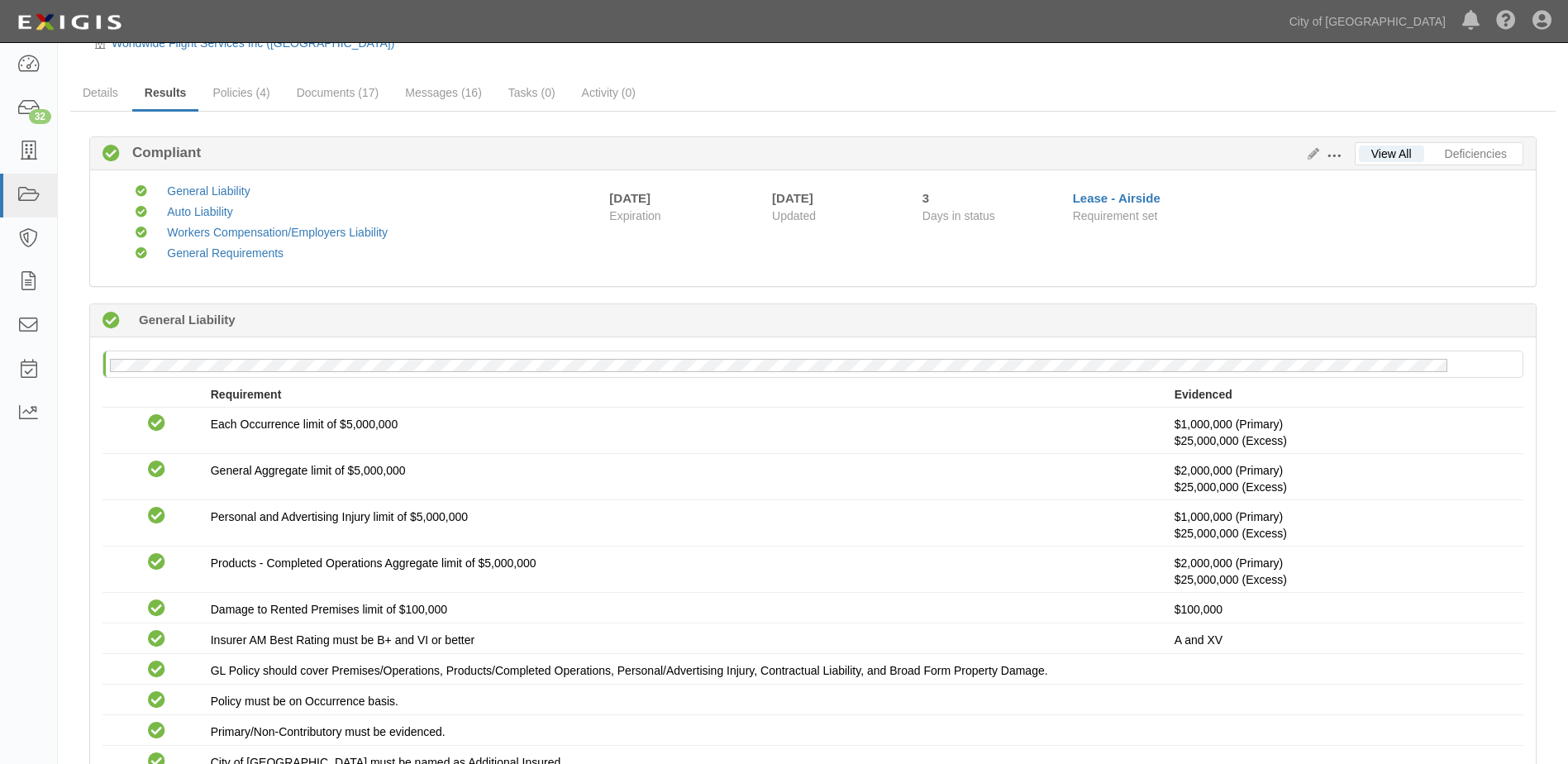
scroll to position [82, 0]
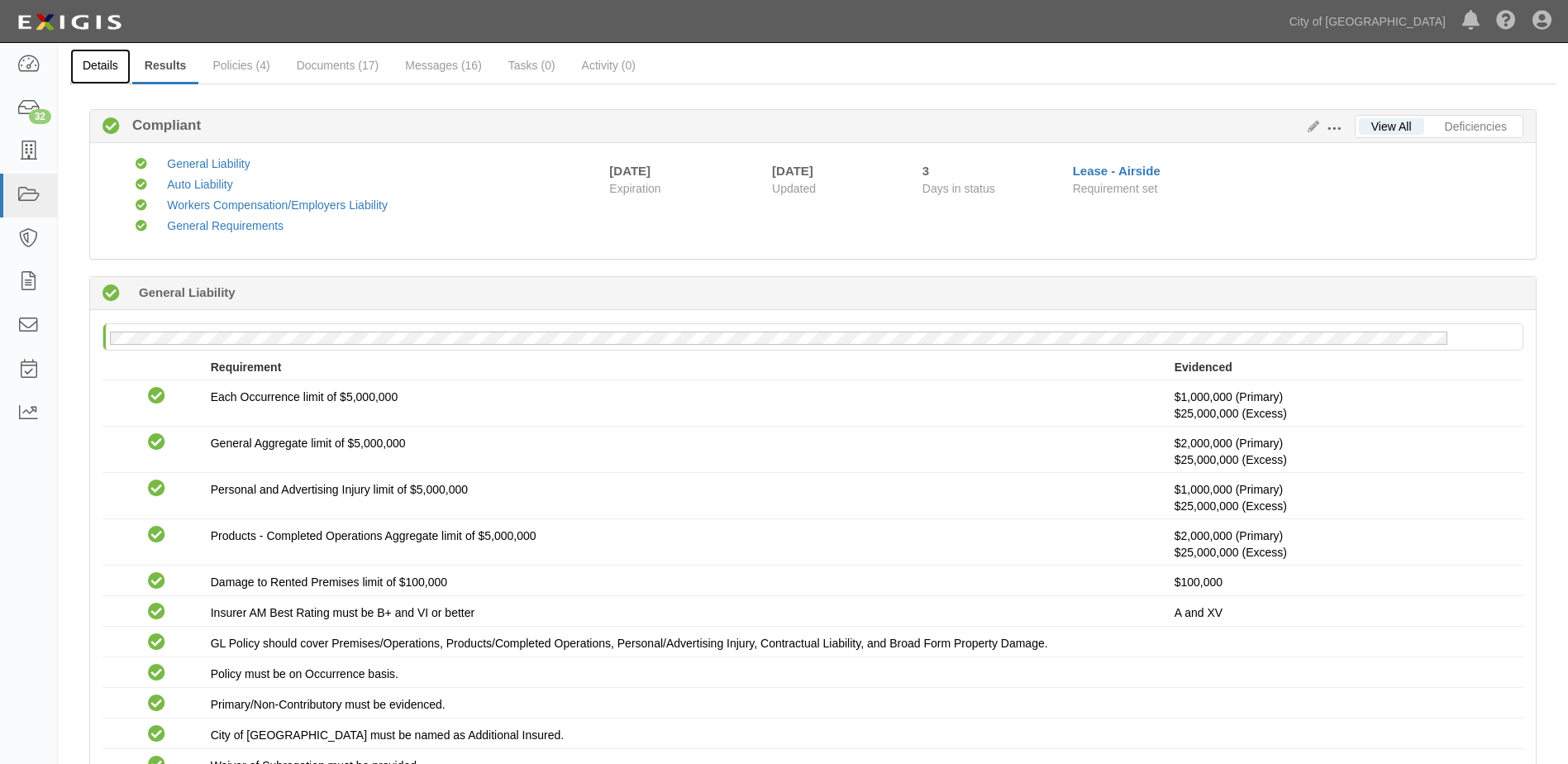
click at [98, 74] on link "Details" at bounding box center [100, 66] width 60 height 35
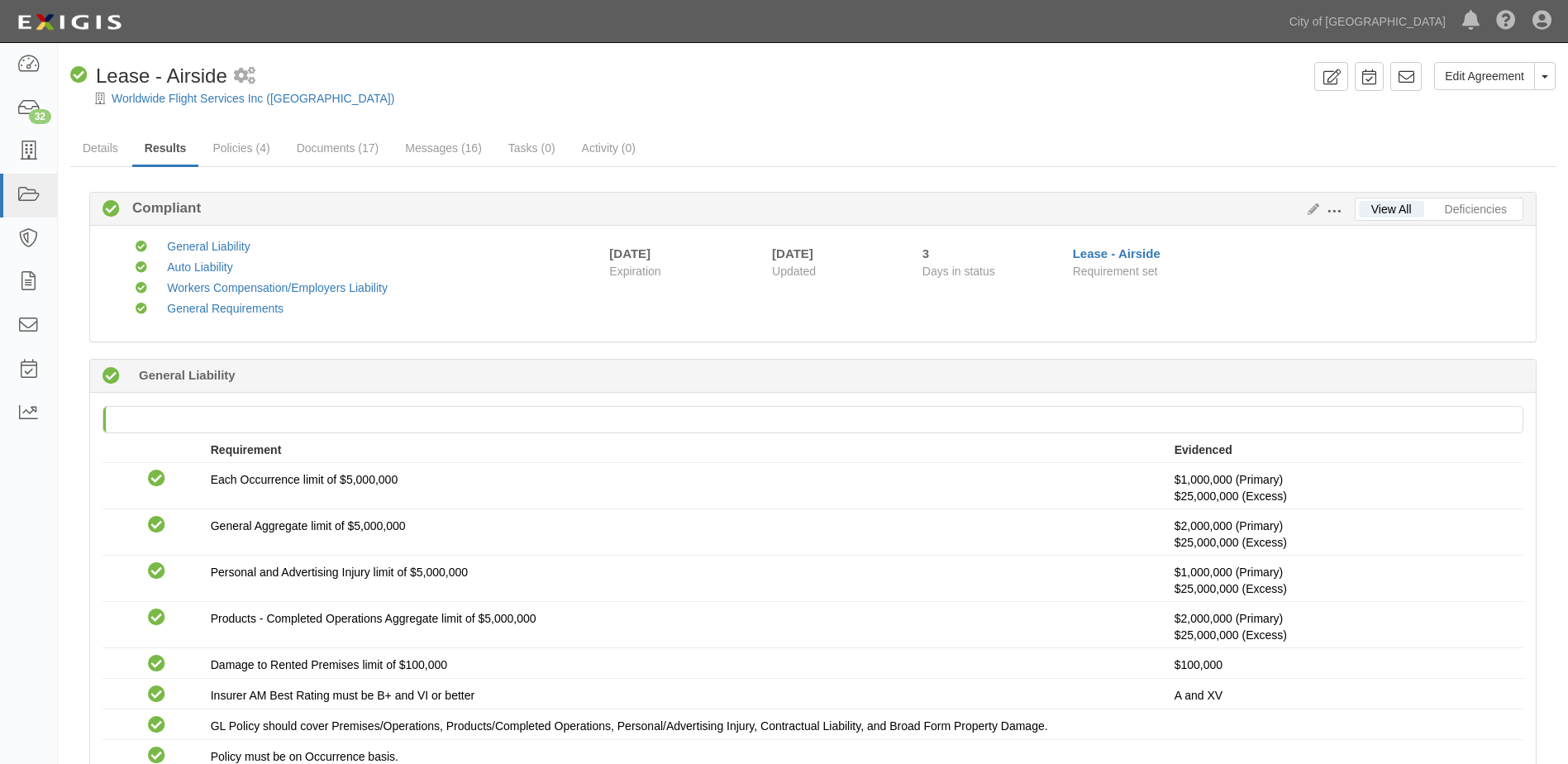
scroll to position [82, 0]
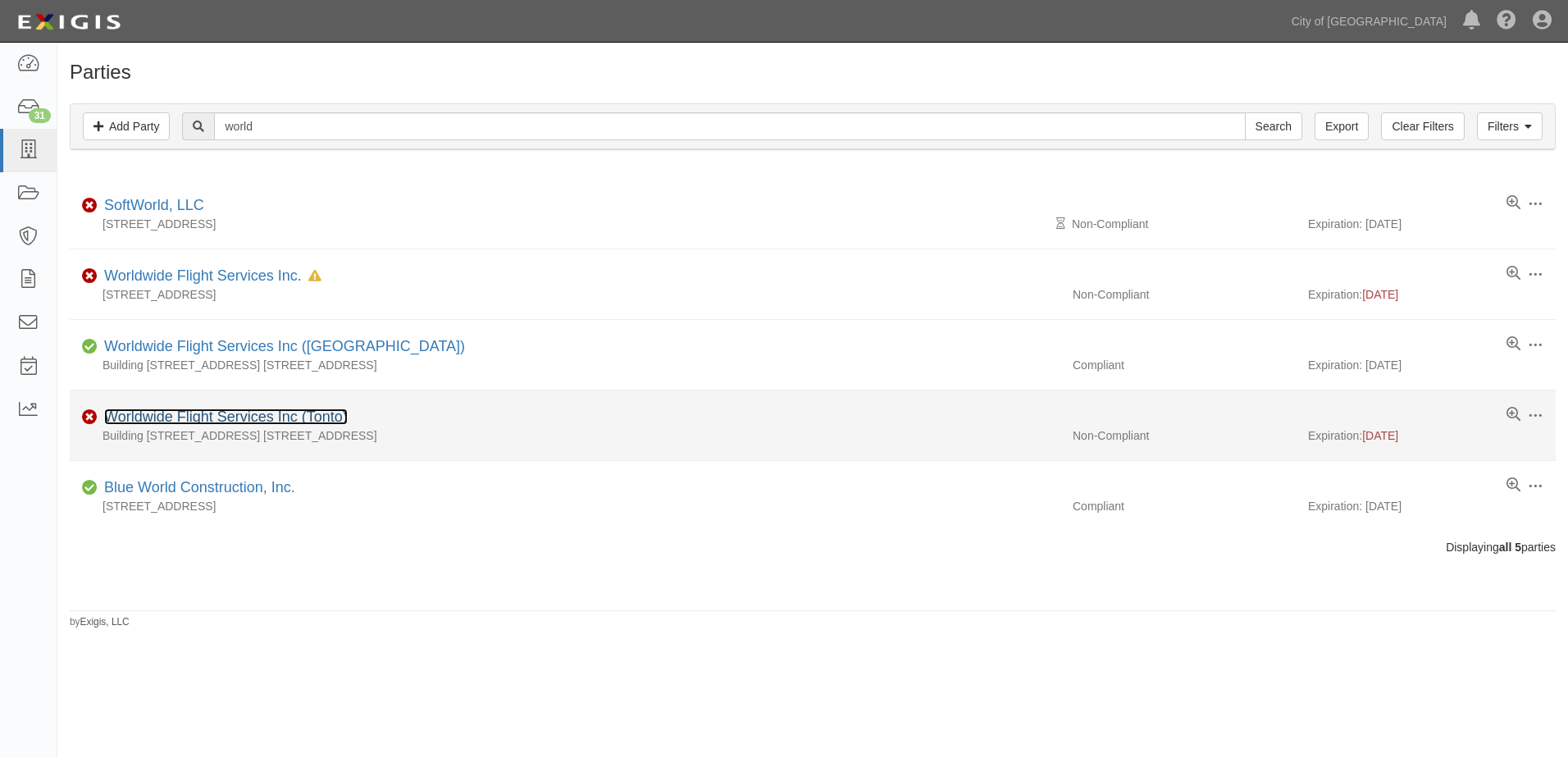
click at [303, 418] on link "Worldwide Flight Services Inc (Tonto)" at bounding box center [226, 416] width 244 height 17
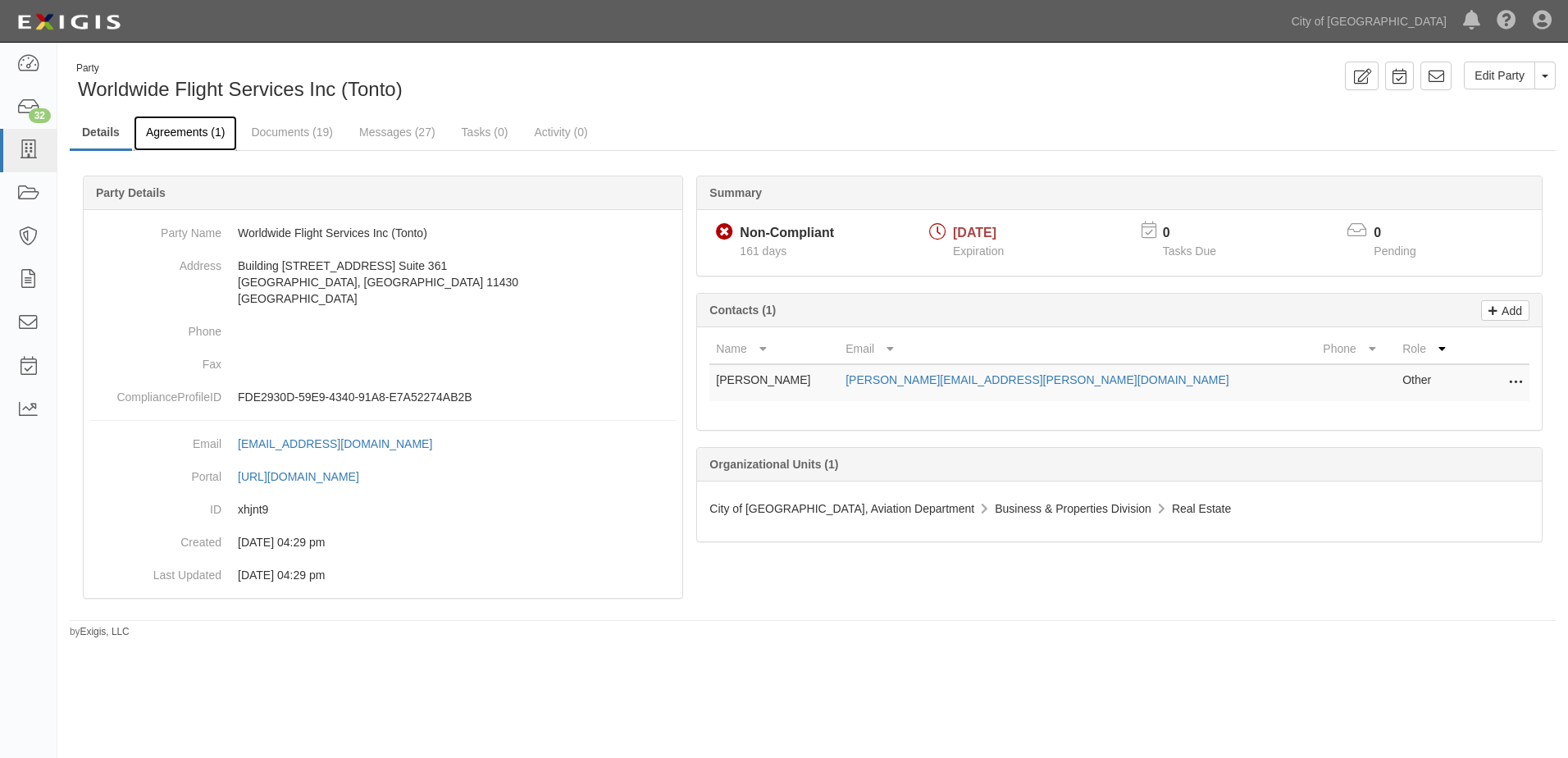
click at [205, 130] on link "Agreements (1)" at bounding box center [185, 133] width 104 height 35
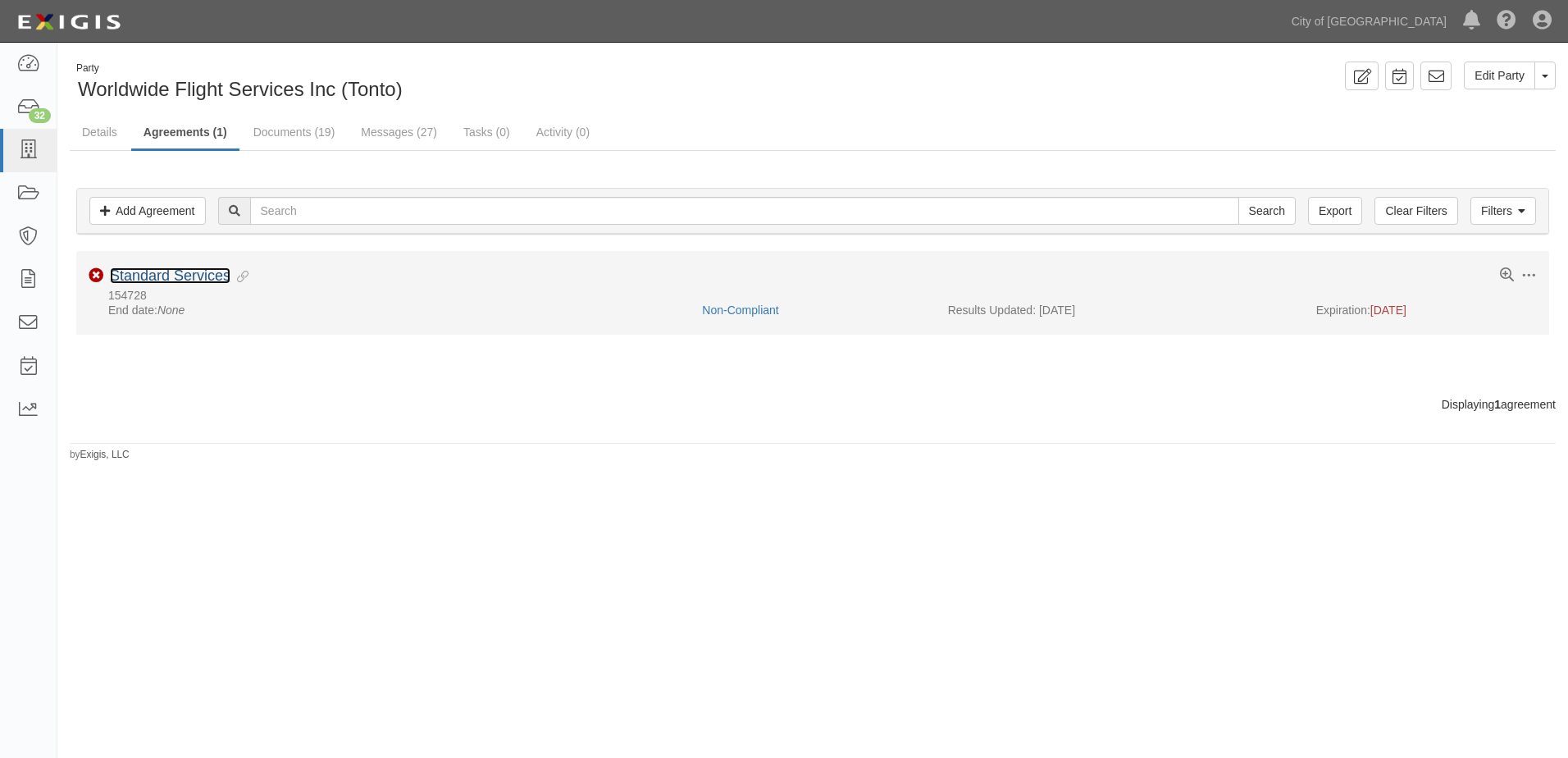
click at [191, 281] on link "Standard Services" at bounding box center [169, 275] width 120 height 17
